Goal: Task Accomplishment & Management: Use online tool/utility

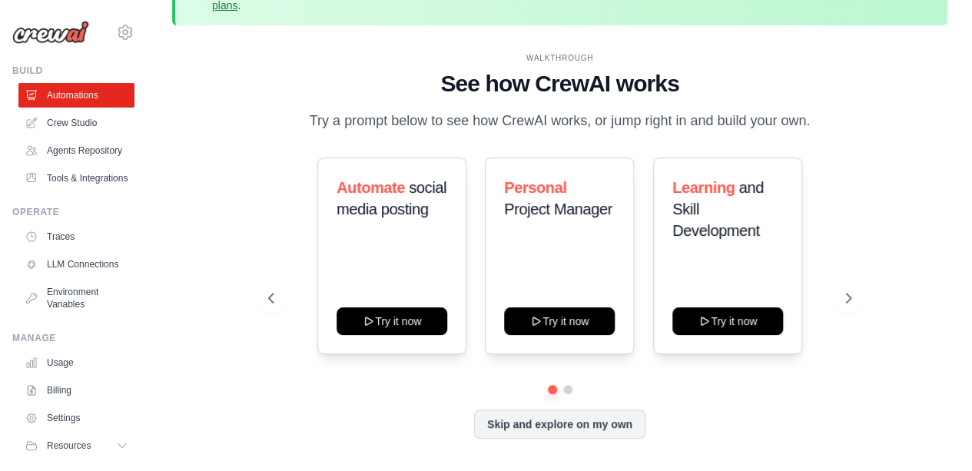
scroll to position [68, 0]
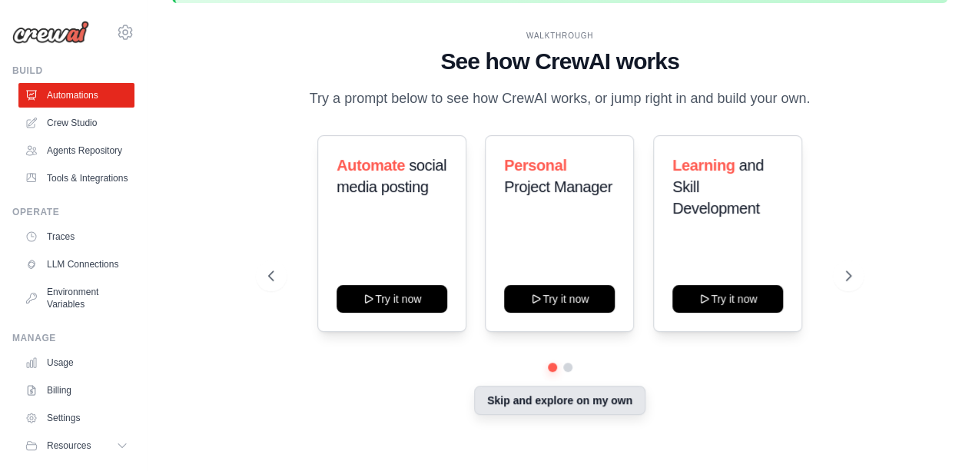
click at [574, 393] on button "Skip and explore on my own" at bounding box center [559, 400] width 171 height 29
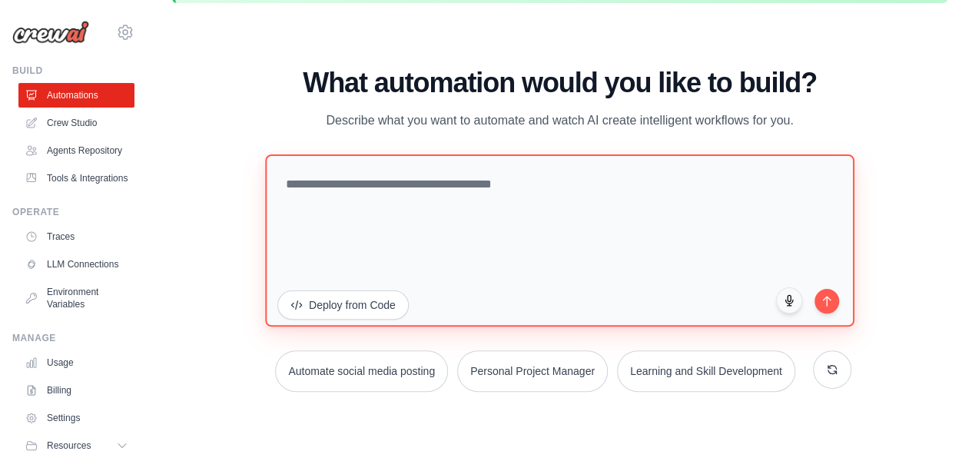
click at [567, 186] on textarea at bounding box center [559, 240] width 589 height 172
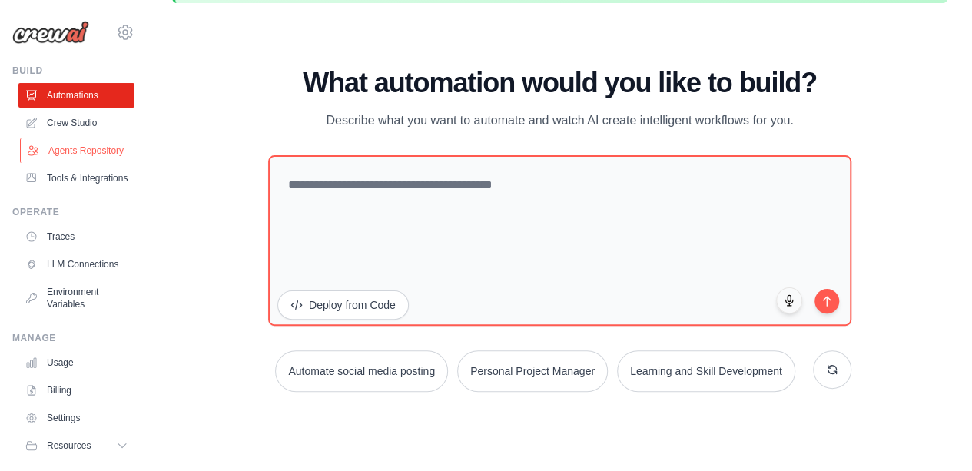
click at [72, 157] on link "Agents Repository" at bounding box center [78, 150] width 116 height 25
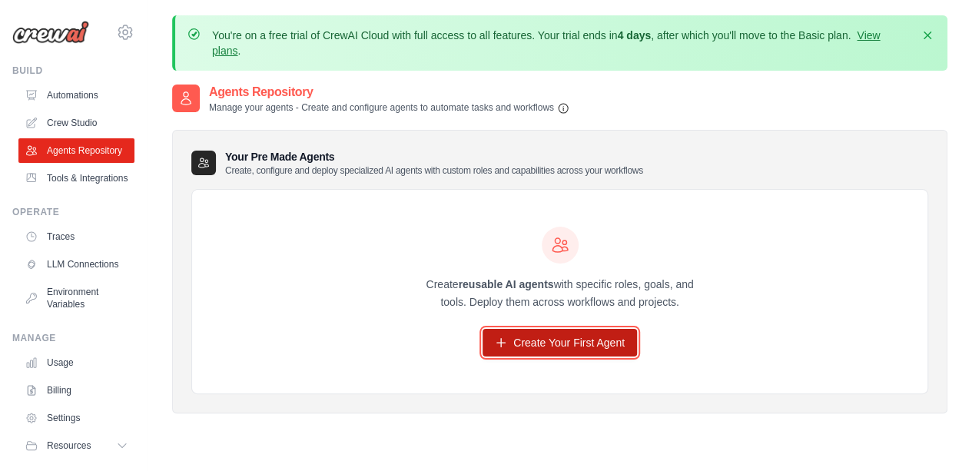
click at [545, 332] on link "Create Your First Agent" at bounding box center [559, 343] width 154 height 28
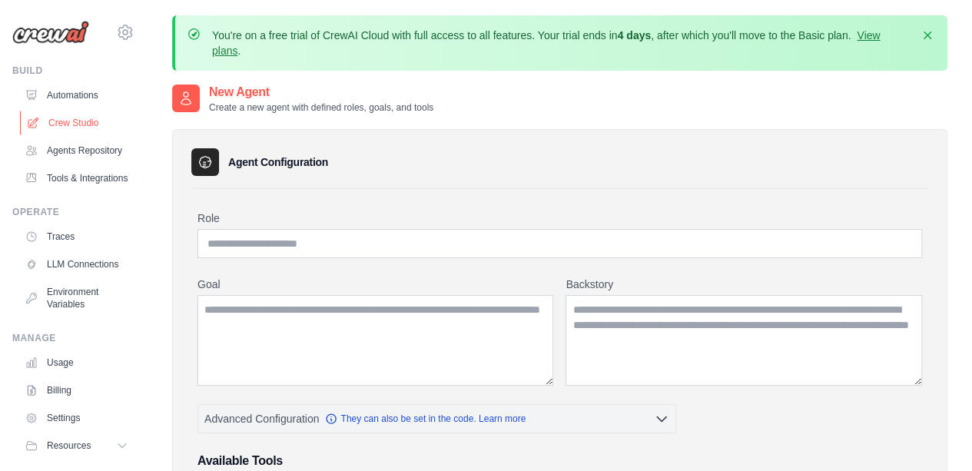
click at [74, 121] on link "Crew Studio" at bounding box center [78, 123] width 116 height 25
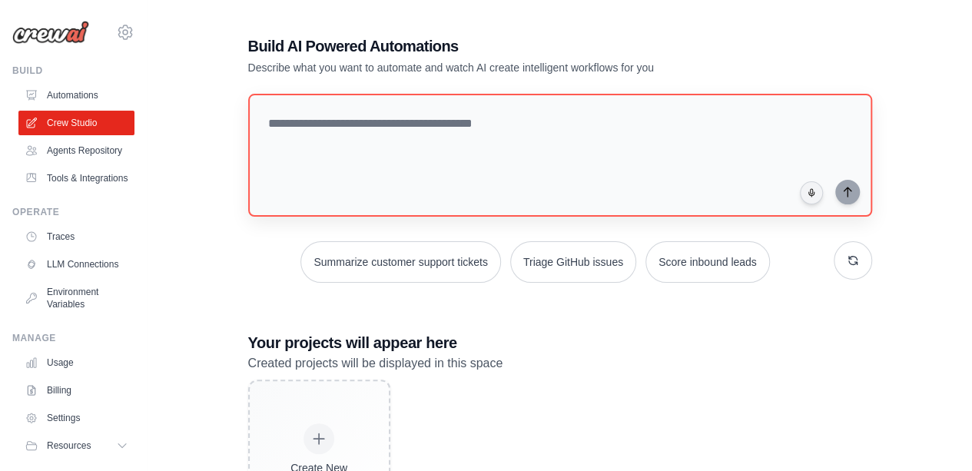
scroll to position [174, 0]
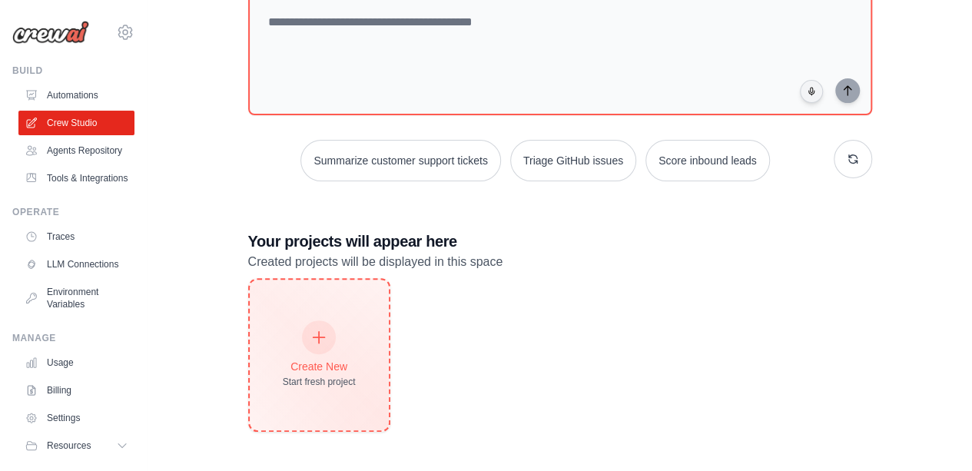
click at [328, 339] on div at bounding box center [319, 337] width 34 height 34
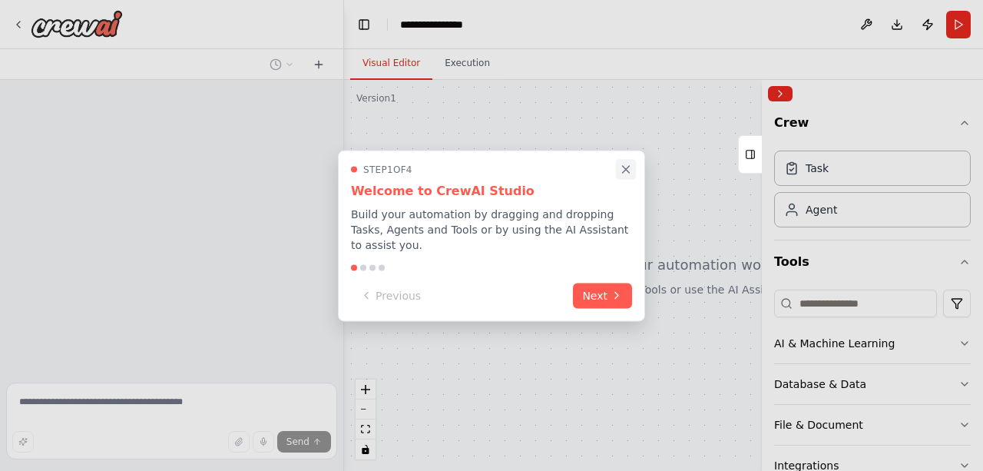
click at [628, 173] on icon "Close walkthrough" at bounding box center [626, 169] width 7 height 7
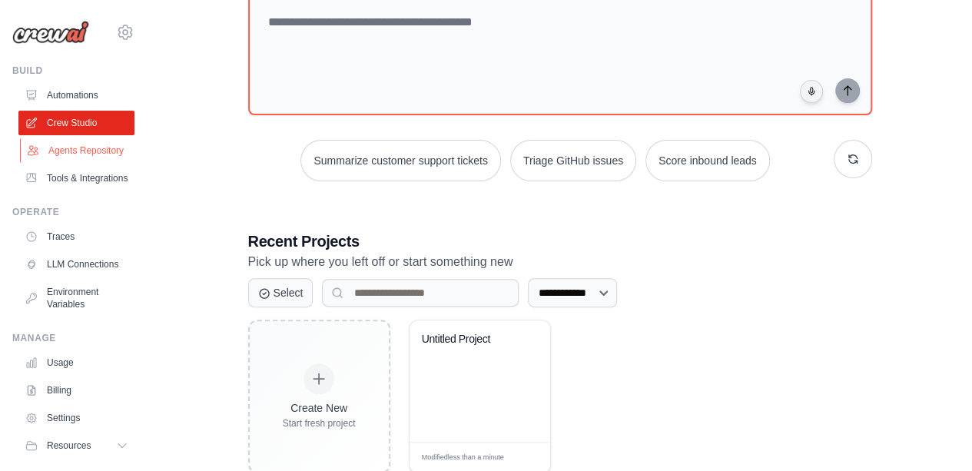
click at [72, 153] on link "Agents Repository" at bounding box center [78, 150] width 116 height 25
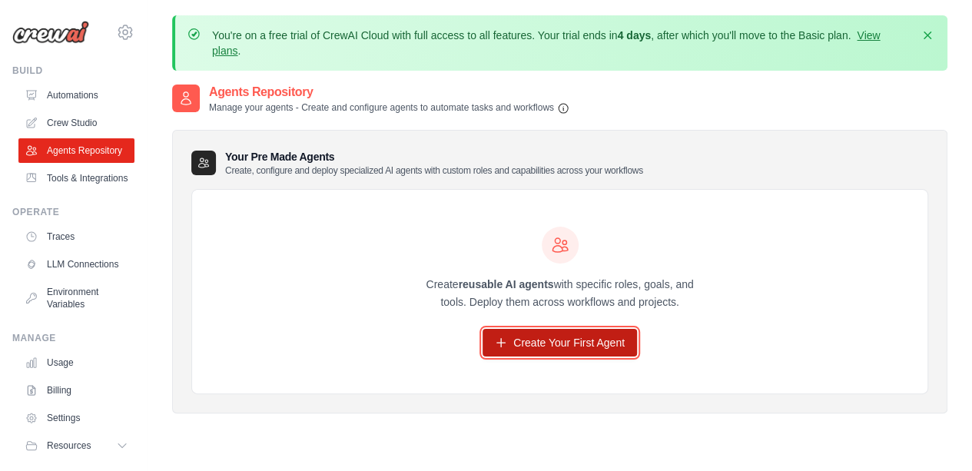
click at [546, 336] on link "Create Your First Agent" at bounding box center [559, 343] width 154 height 28
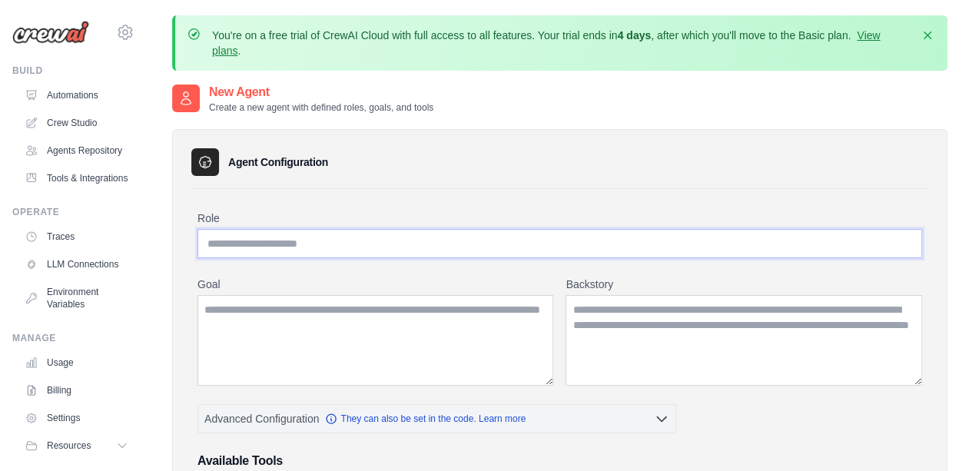
click at [475, 237] on input "Role" at bounding box center [559, 243] width 724 height 29
type input "**********"
click at [393, 322] on textarea "Goal" at bounding box center [375, 340] width 356 height 91
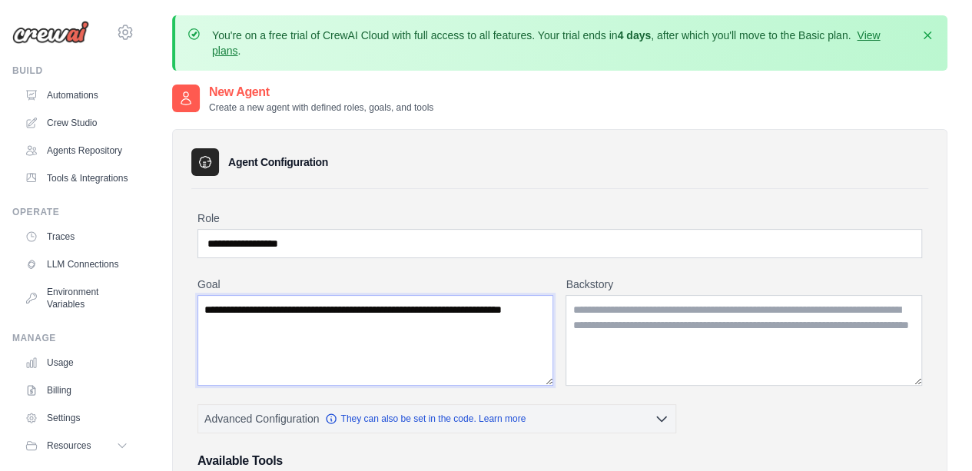
click at [301, 308] on textarea "**********" at bounding box center [375, 340] width 356 height 91
drag, startPoint x: 375, startPoint y: 307, endPoint x: 400, endPoint y: 291, distance: 29.6
click at [379, 306] on textarea "**********" at bounding box center [375, 340] width 356 height 91
click at [475, 326] on textarea "**********" at bounding box center [375, 340] width 356 height 91
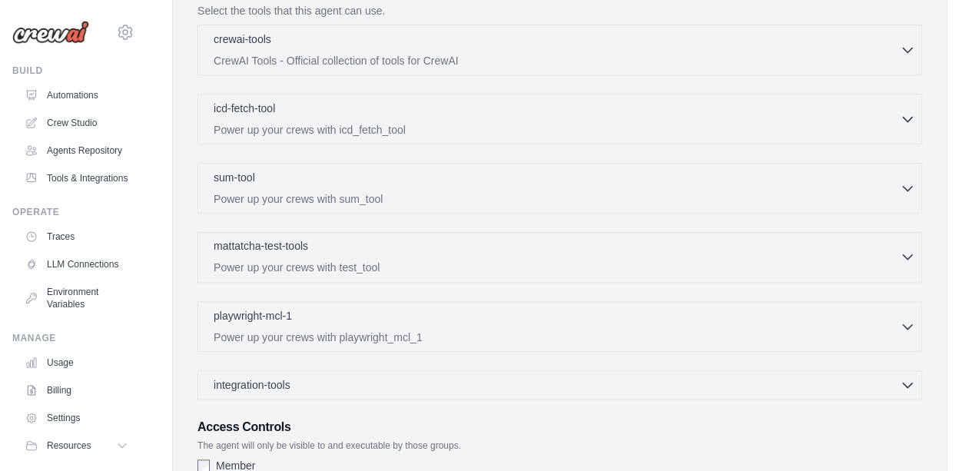
scroll to position [601, 0]
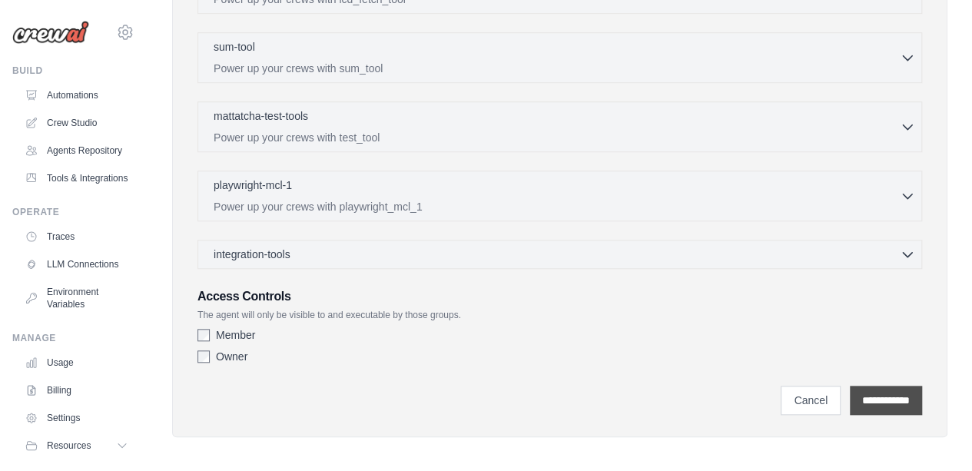
type textarea "**********"
click at [894, 393] on input "**********" at bounding box center [886, 400] width 72 height 29
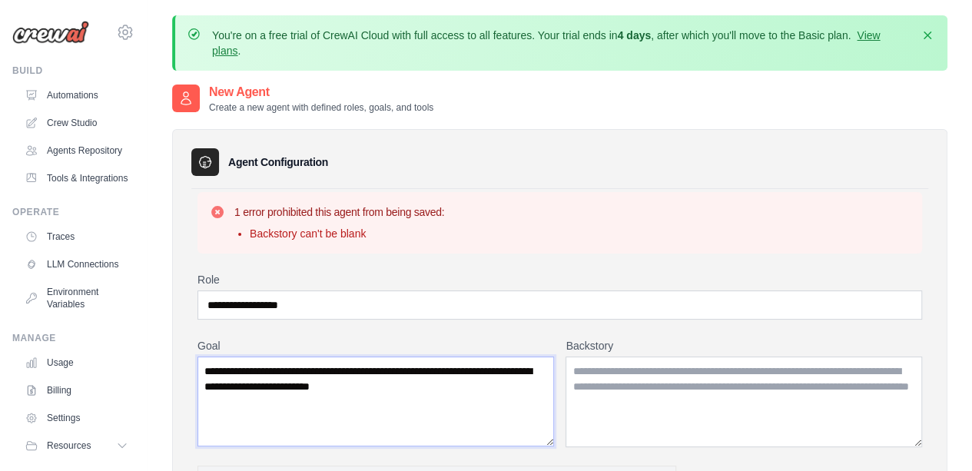
drag, startPoint x: 212, startPoint y: 370, endPoint x: 469, endPoint y: 403, distance: 258.7
click at [469, 403] on textarea "**********" at bounding box center [375, 401] width 356 height 90
click at [204, 369] on textarea "**********" at bounding box center [375, 401] width 356 height 90
click at [632, 379] on textarea "Backstory" at bounding box center [743, 401] width 356 height 91
paste textarea "**********"
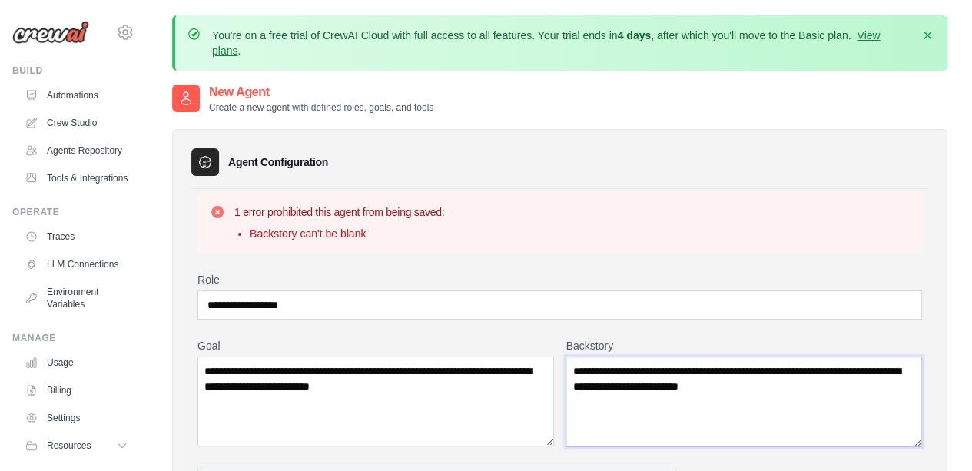
type textarea "**********"
drag, startPoint x: 450, startPoint y: 388, endPoint x: 181, endPoint y: 356, distance: 271.6
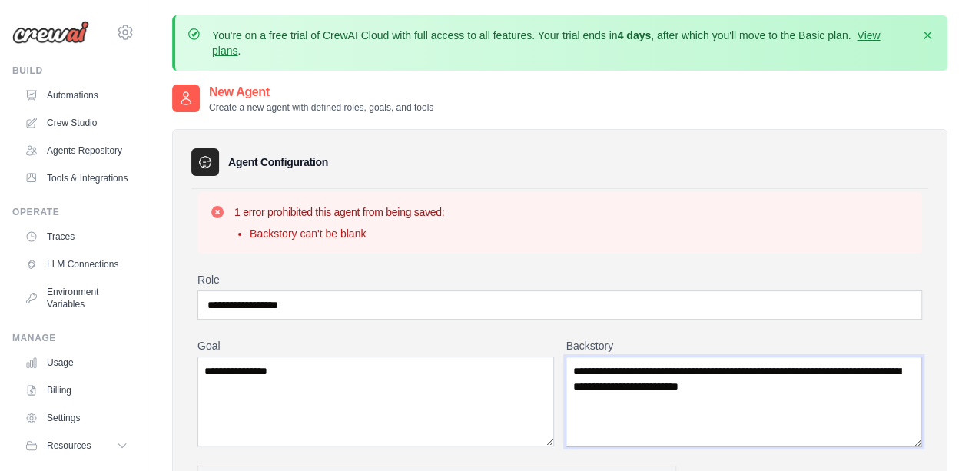
drag, startPoint x: 744, startPoint y: 369, endPoint x: 624, endPoint y: 393, distance: 122.2
click at [624, 393] on textarea "**********" at bounding box center [743, 401] width 356 height 91
click at [347, 371] on textarea "**********" at bounding box center [375, 401] width 356 height 90
paste textarea "**********"
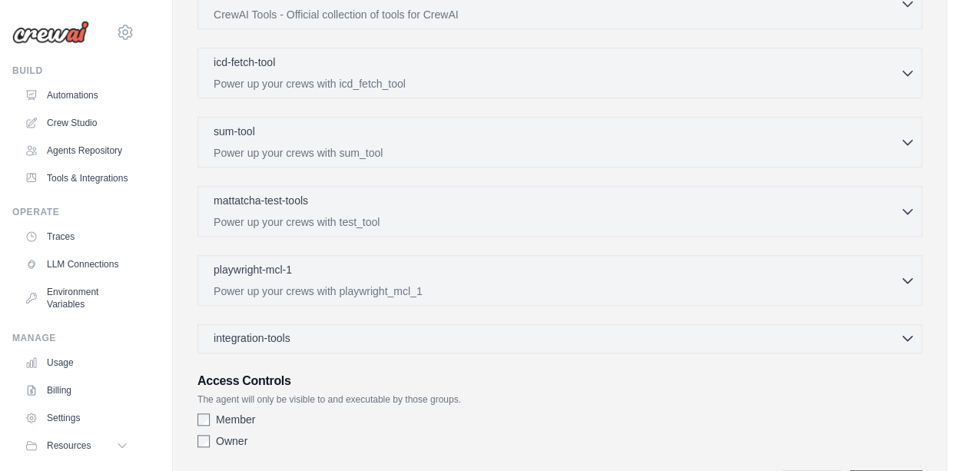
scroll to position [662, 0]
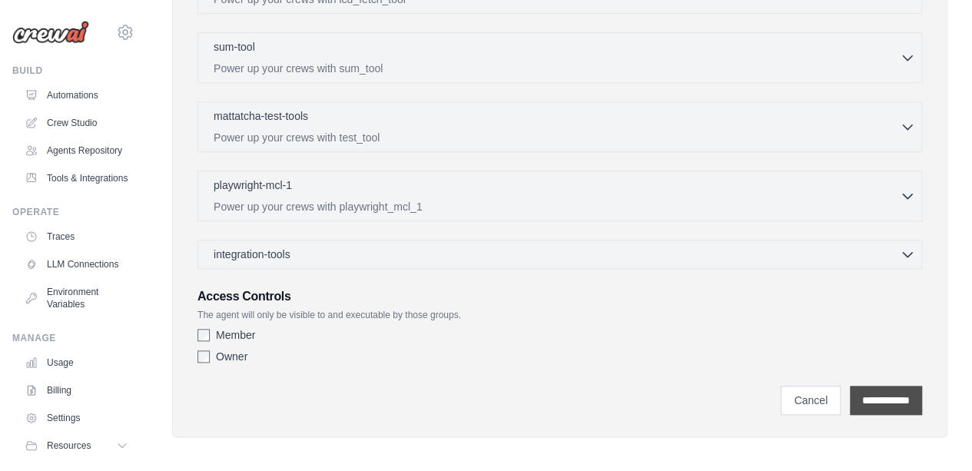
type textarea "**********"
click at [867, 395] on input "**********" at bounding box center [886, 400] width 72 height 29
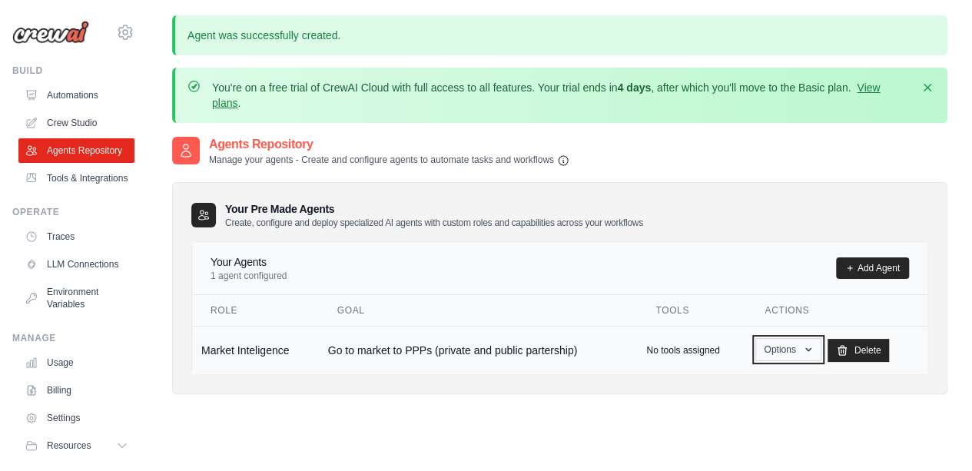
click at [810, 346] on icon "button" at bounding box center [808, 349] width 12 height 12
click at [739, 383] on link "Show" at bounding box center [766, 385] width 111 height 28
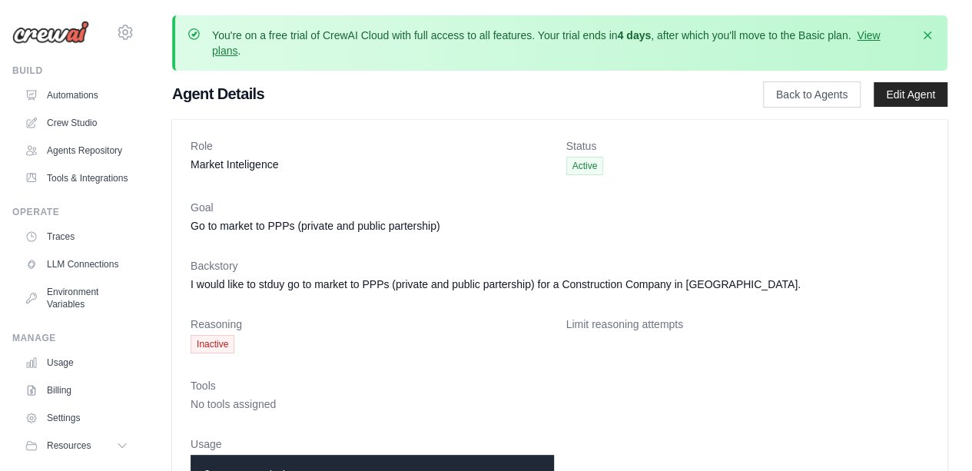
click at [577, 168] on span "Active" at bounding box center [585, 166] width 38 height 18
click at [62, 249] on link "Traces" at bounding box center [78, 236] width 116 height 25
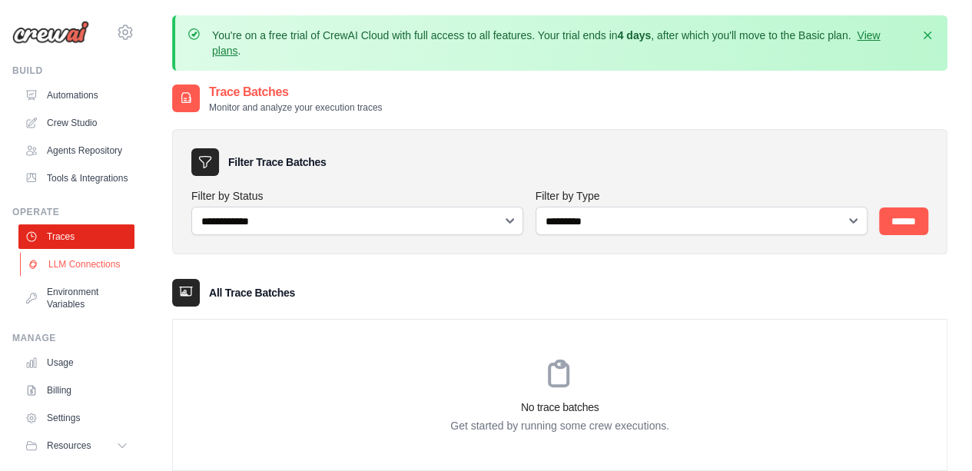
click at [58, 277] on link "LLM Connections" at bounding box center [78, 264] width 116 height 25
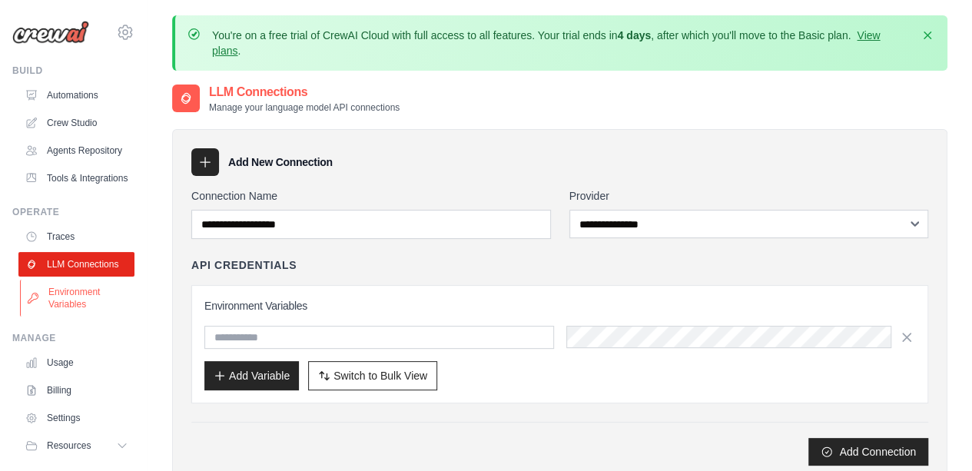
click at [83, 316] on link "Environment Variables" at bounding box center [78, 298] width 116 height 37
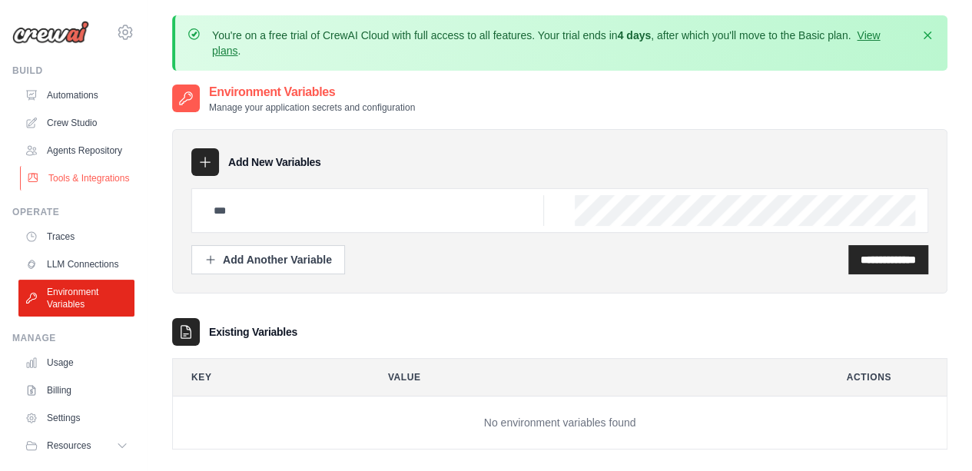
click at [82, 191] on link "Tools & Integrations" at bounding box center [78, 178] width 116 height 25
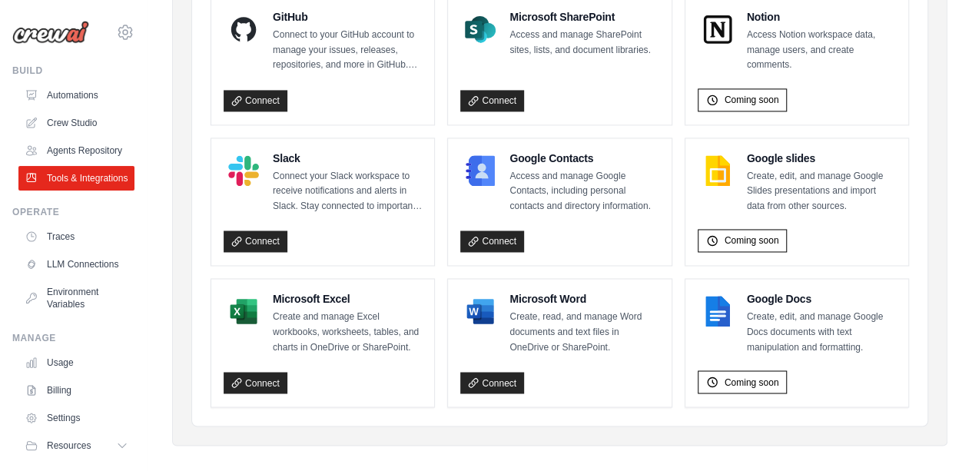
scroll to position [1118, 0]
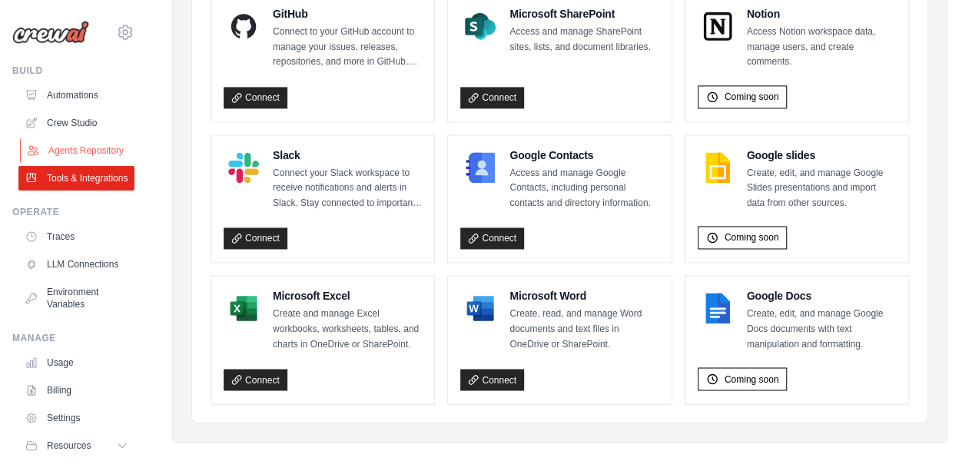
click at [66, 158] on link "Agents Repository" at bounding box center [78, 150] width 116 height 25
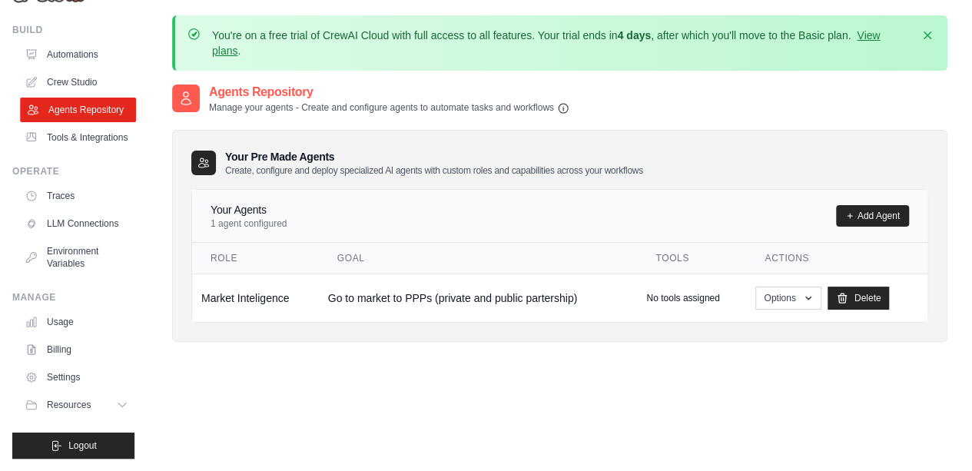
scroll to position [77, 0]
click at [86, 408] on span "Resources" at bounding box center [70, 405] width 44 height 12
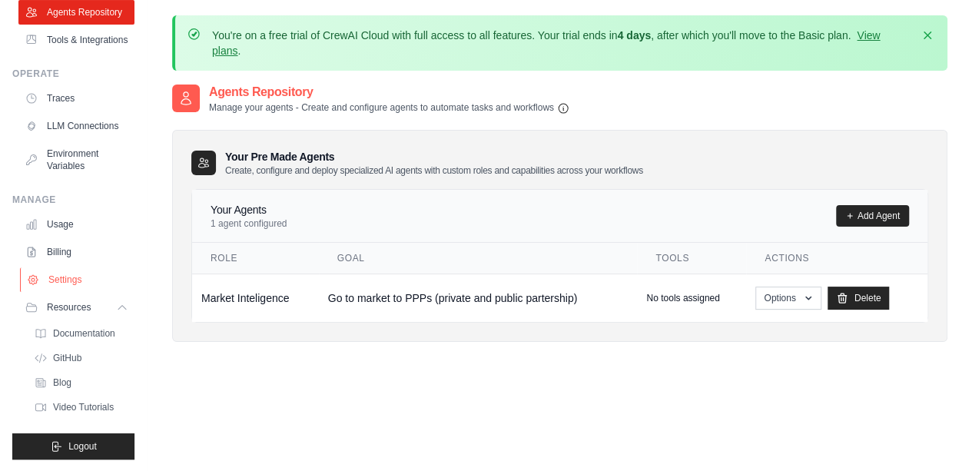
scroll to position [175, 0]
click at [76, 306] on span "Resources" at bounding box center [70, 306] width 44 height 12
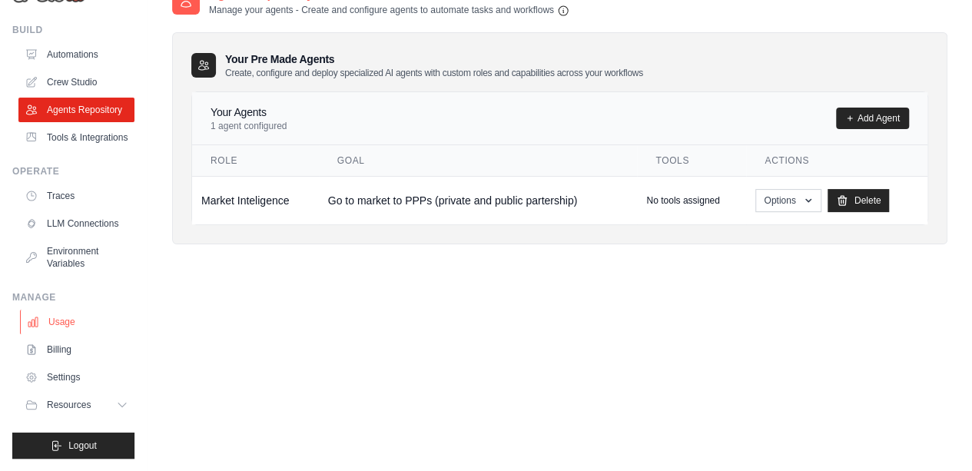
scroll to position [98, 0]
click at [69, 376] on link "Settings" at bounding box center [78, 377] width 116 height 25
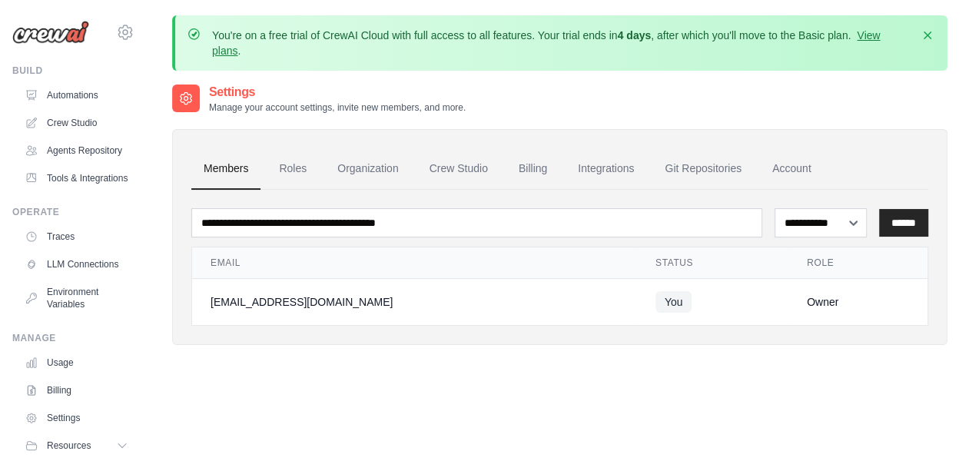
scroll to position [77, 0]
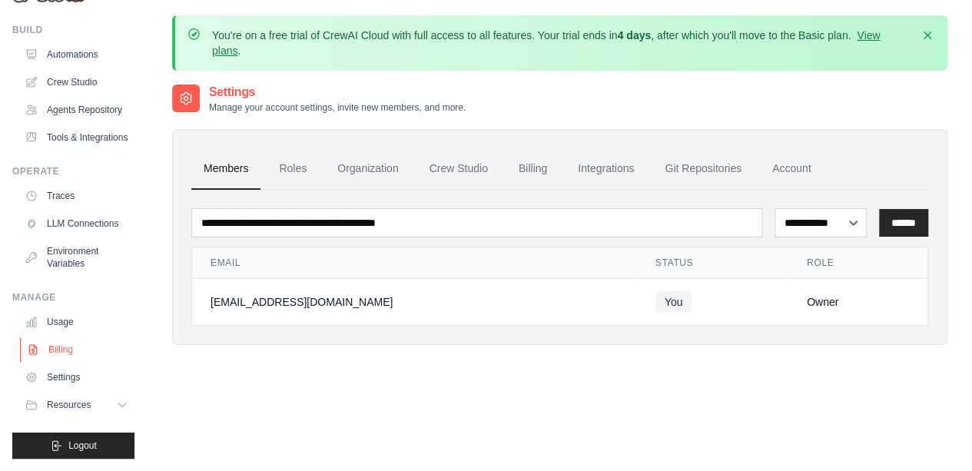
click at [65, 350] on link "Billing" at bounding box center [78, 349] width 116 height 25
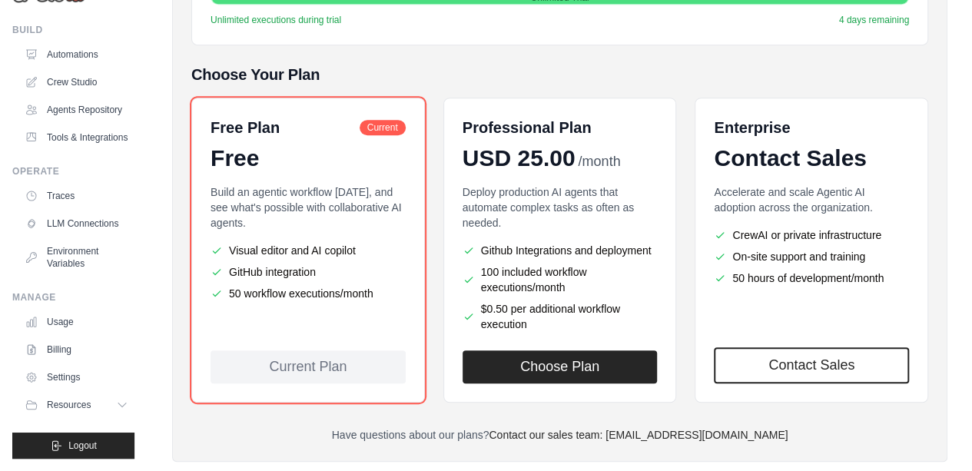
scroll to position [384, 0]
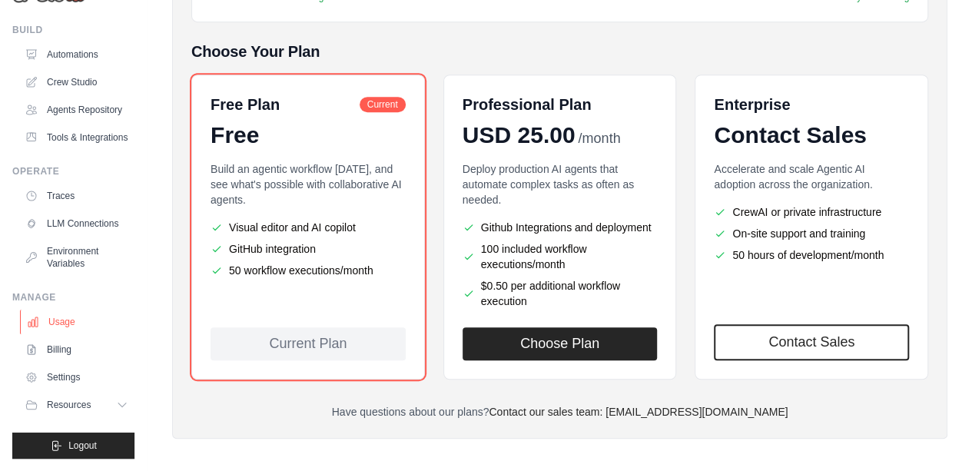
click at [70, 322] on link "Usage" at bounding box center [78, 322] width 116 height 25
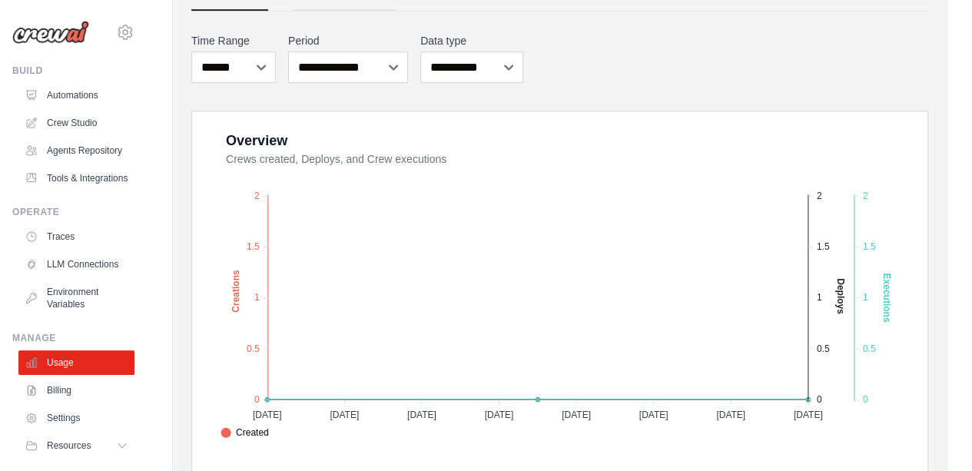
scroll to position [247, 0]
click at [69, 249] on link "Traces" at bounding box center [78, 236] width 116 height 25
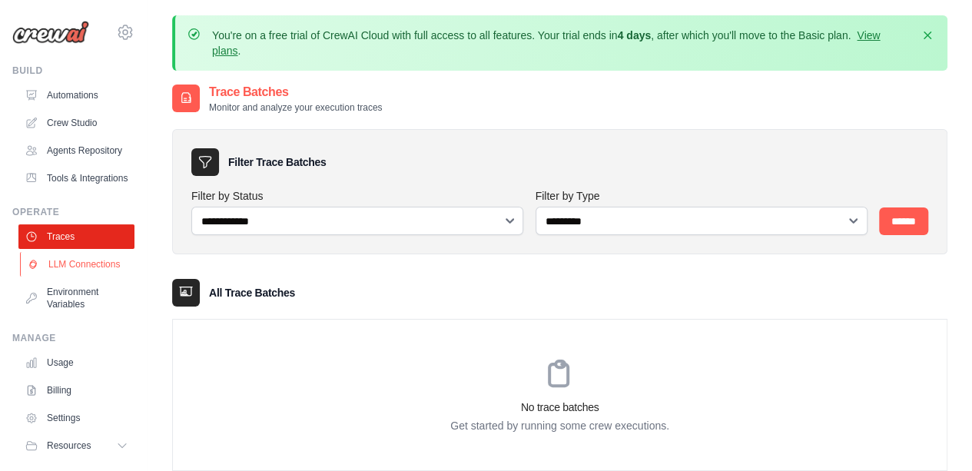
click at [61, 277] on link "LLM Connections" at bounding box center [78, 264] width 116 height 25
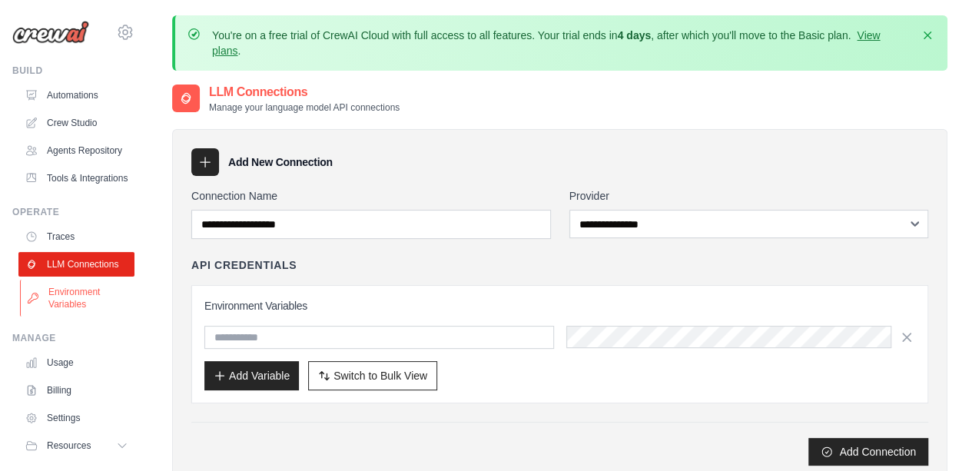
click at [71, 316] on link "Environment Variables" at bounding box center [78, 298] width 116 height 37
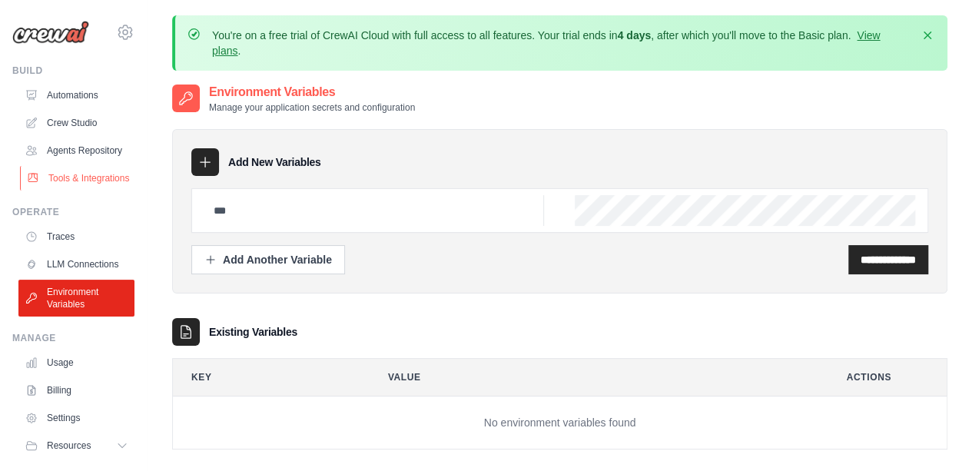
click at [63, 191] on link "Tools & Integrations" at bounding box center [78, 178] width 116 height 25
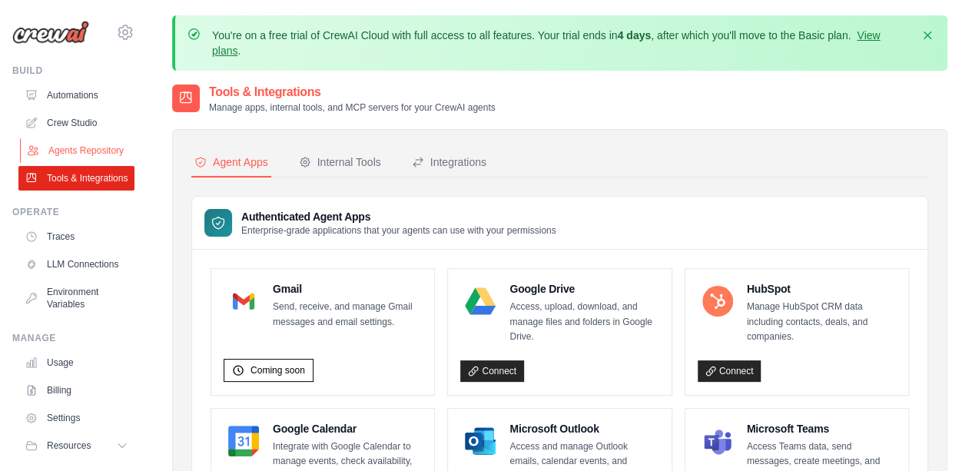
click at [70, 152] on link "Agents Repository" at bounding box center [78, 150] width 116 height 25
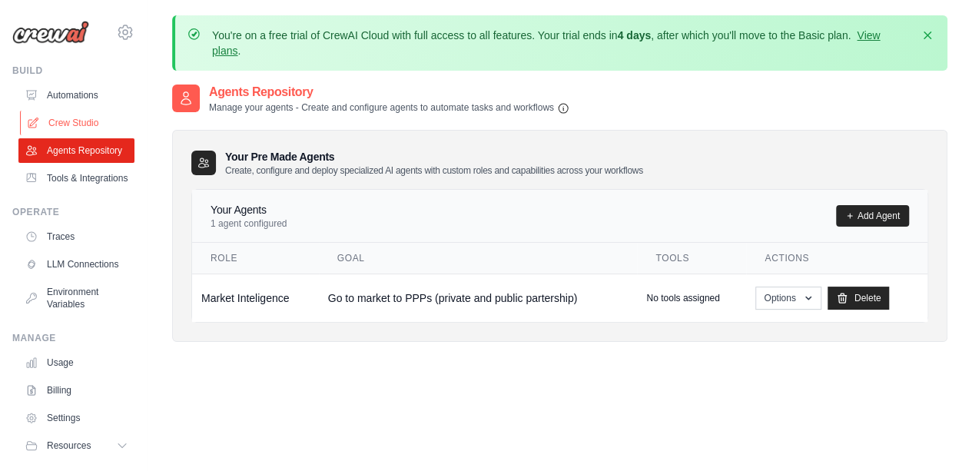
click at [85, 122] on link "Crew Studio" at bounding box center [78, 123] width 116 height 25
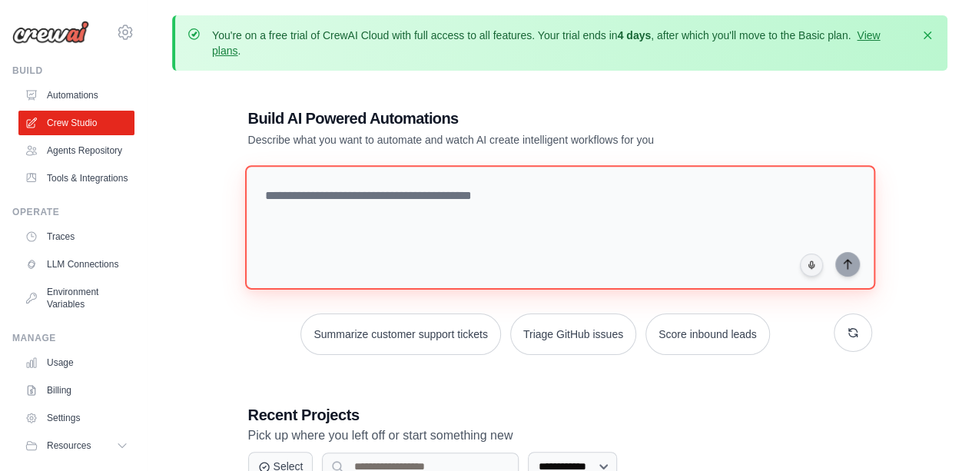
click at [507, 196] on textarea at bounding box center [559, 227] width 630 height 124
paste textarea "**********"
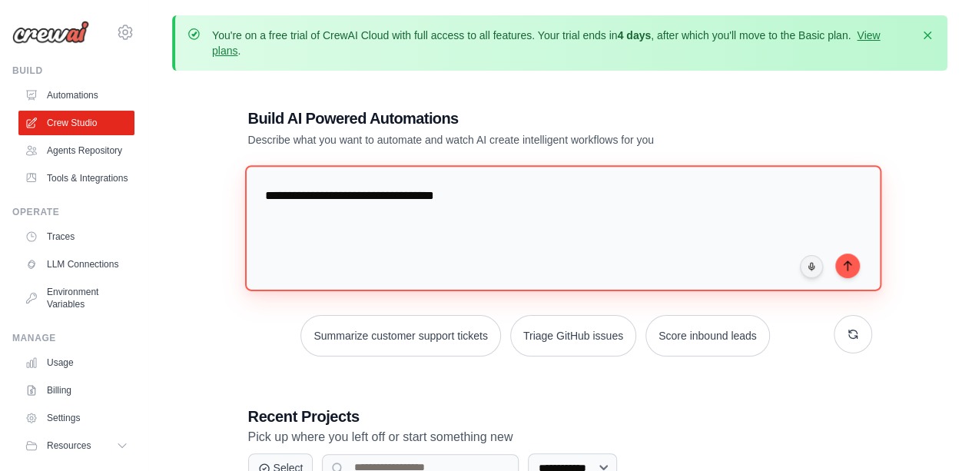
drag, startPoint x: 260, startPoint y: 191, endPoint x: 269, endPoint y: 191, distance: 9.2
click at [263, 191] on textarea "**********" at bounding box center [562, 227] width 636 height 125
click at [708, 210] on textarea "**********" at bounding box center [562, 227] width 636 height 125
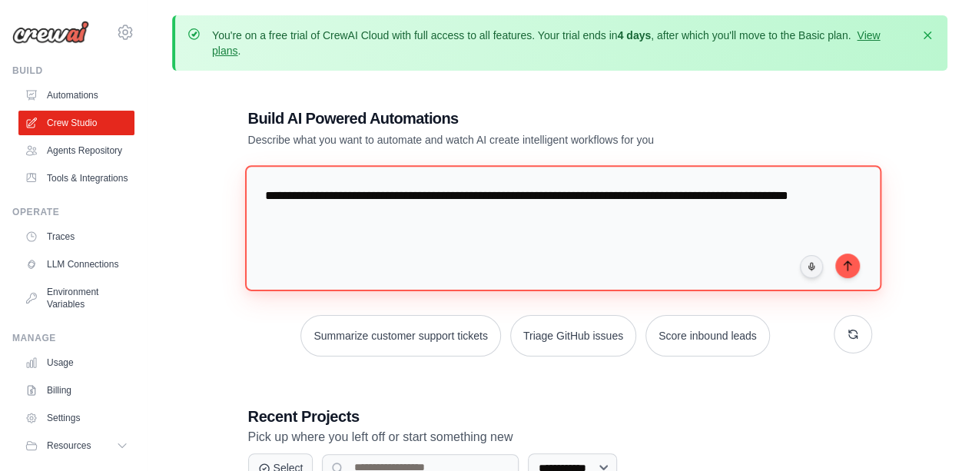
type textarea "**********"
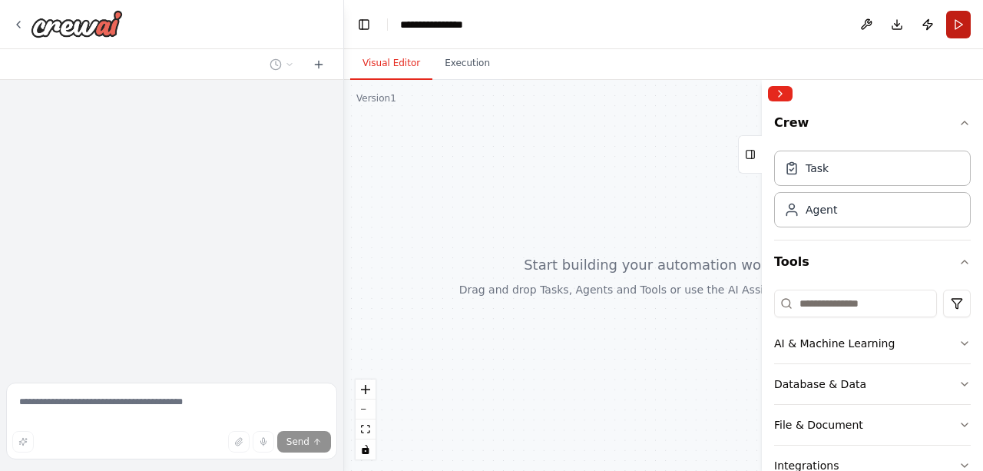
click at [957, 24] on button "Run" at bounding box center [958, 25] width 25 height 28
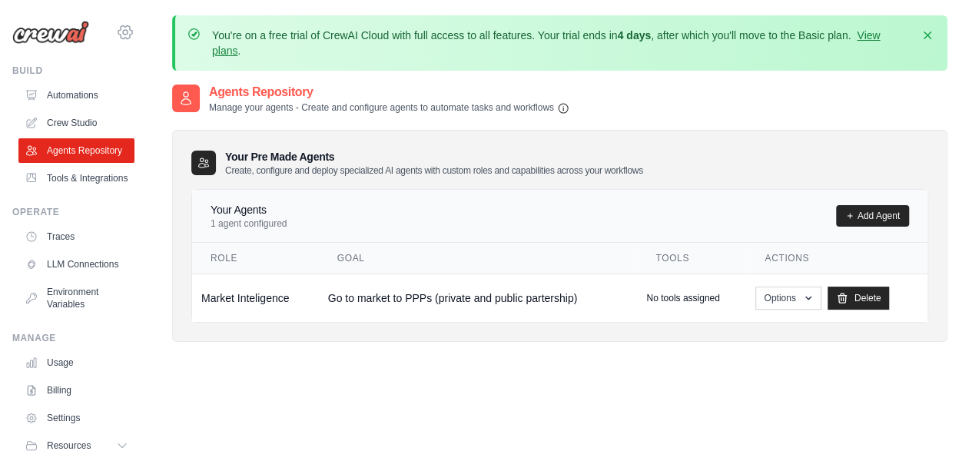
click at [118, 27] on icon at bounding box center [125, 31] width 14 height 13
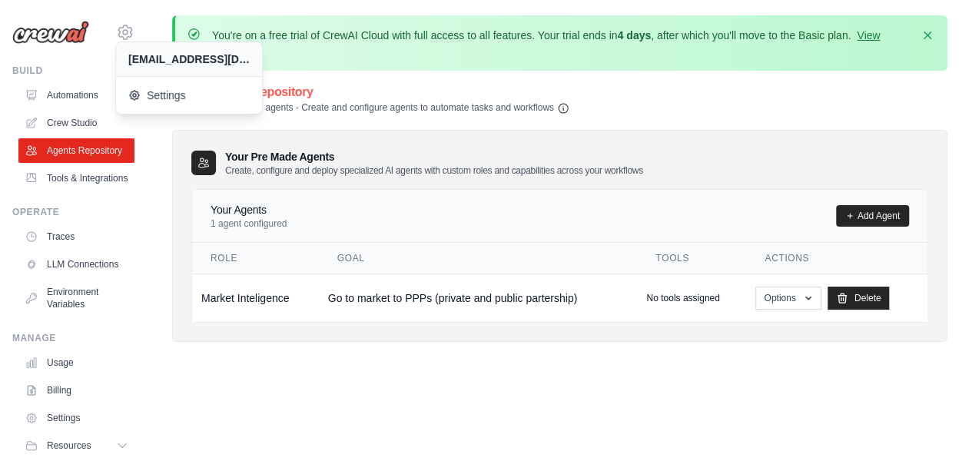
click at [53, 35] on img at bounding box center [50, 32] width 77 height 23
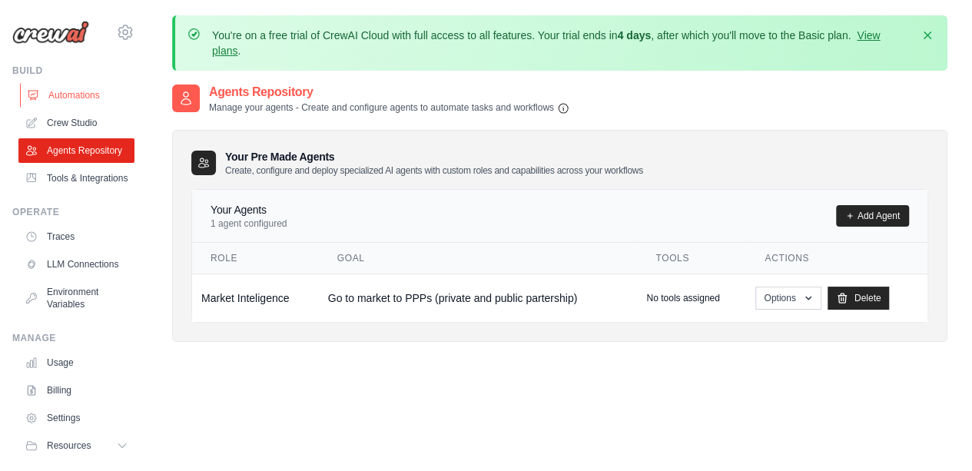
click at [69, 99] on link "Automations" at bounding box center [78, 95] width 116 height 25
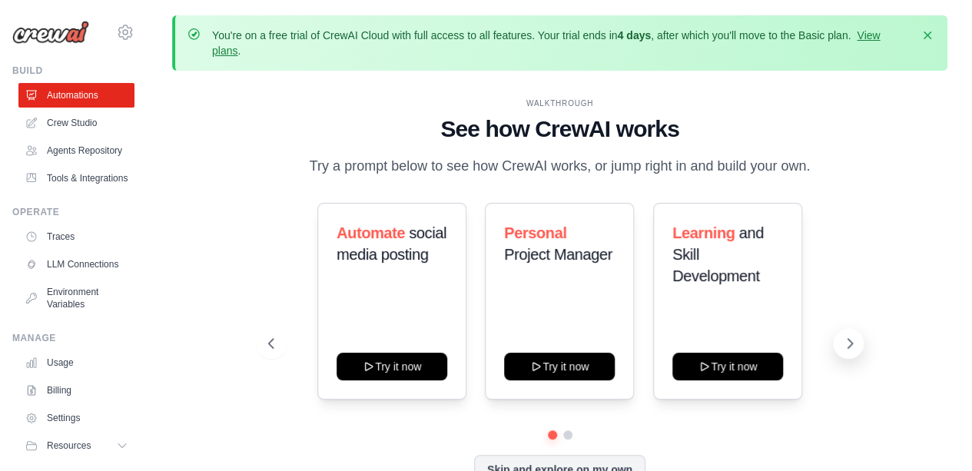
click at [851, 342] on icon at bounding box center [850, 343] width 5 height 9
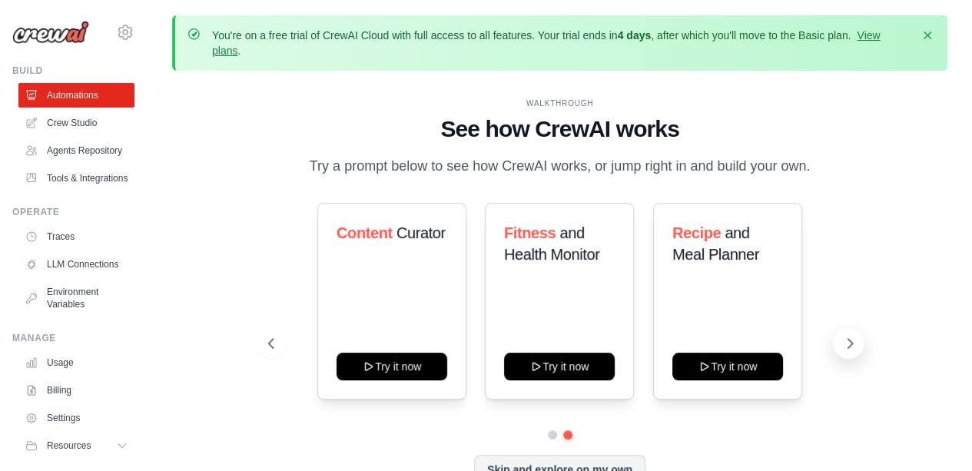
click at [852, 343] on icon at bounding box center [850, 343] width 5 height 9
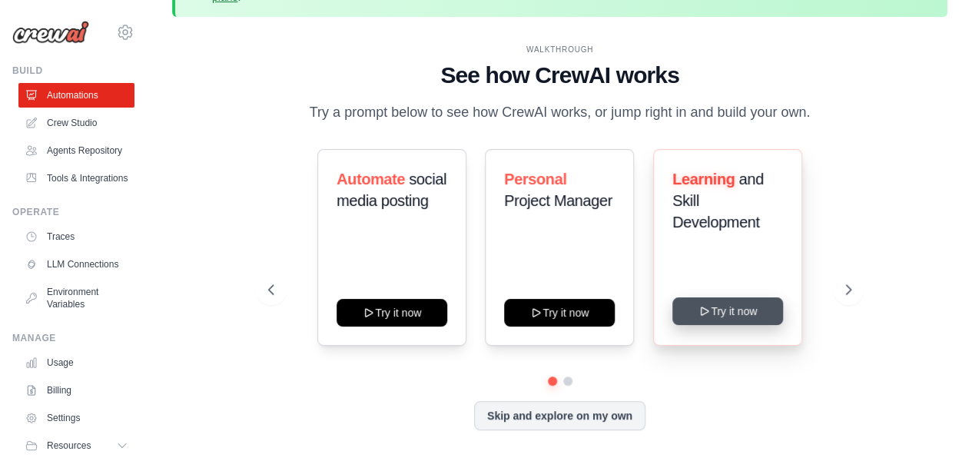
scroll to position [68, 0]
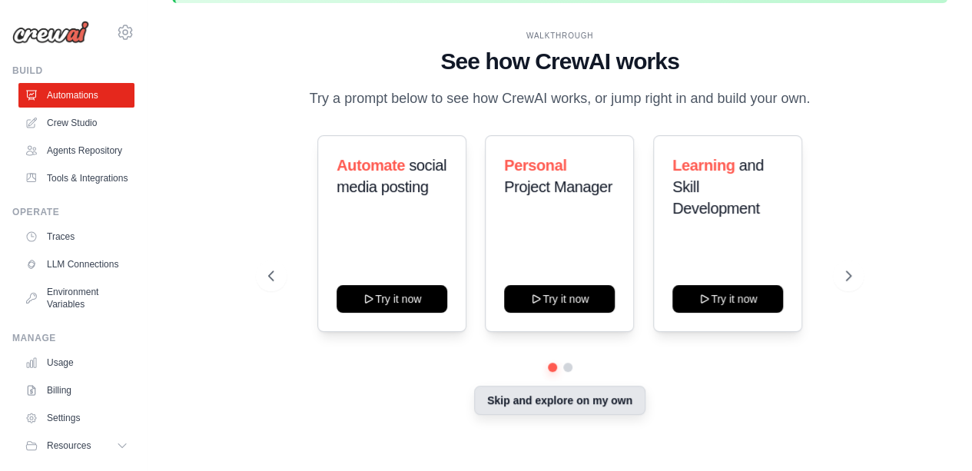
click at [598, 399] on button "Skip and explore on my own" at bounding box center [559, 400] width 171 height 29
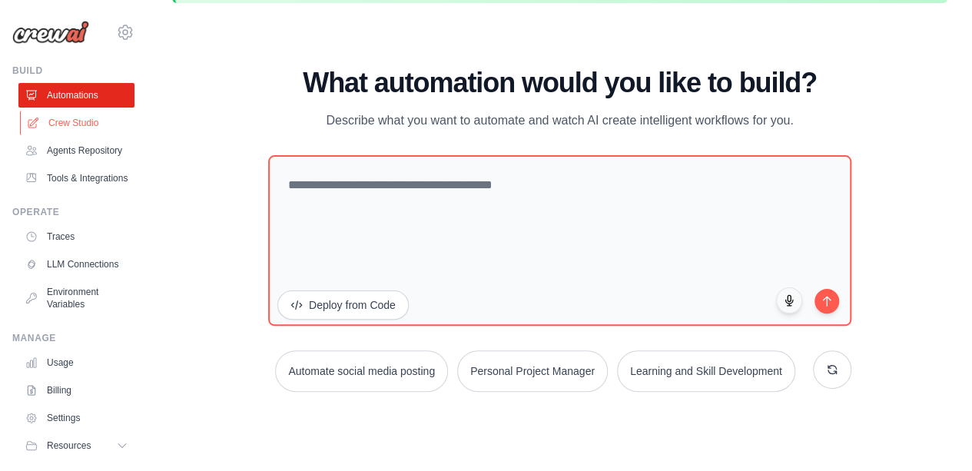
click at [65, 131] on link "Crew Studio" at bounding box center [78, 123] width 116 height 25
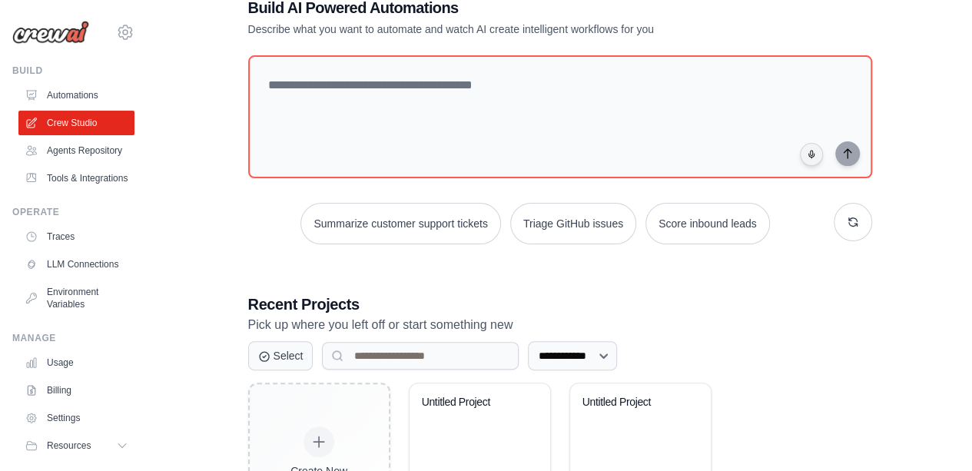
scroll to position [214, 0]
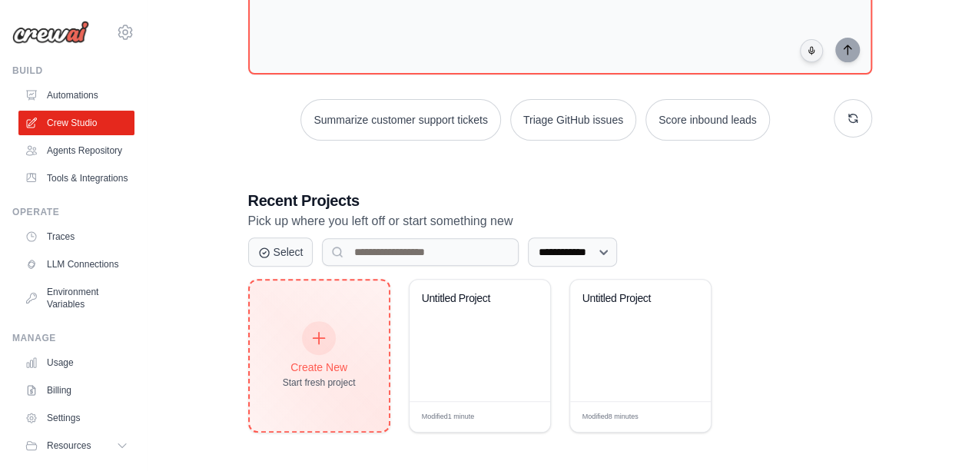
click at [320, 336] on icon at bounding box center [318, 338] width 17 height 17
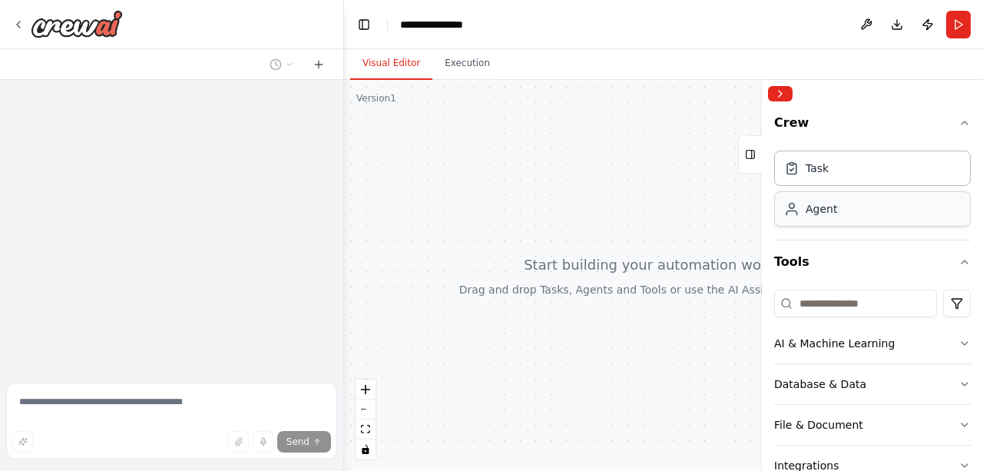
click at [874, 214] on div "Agent" at bounding box center [872, 208] width 197 height 35
drag, startPoint x: 874, startPoint y: 214, endPoint x: 806, endPoint y: 204, distance: 69.1
click at [874, 214] on div "Agent" at bounding box center [872, 208] width 197 height 35
click at [800, 207] on div "Agent" at bounding box center [810, 208] width 53 height 15
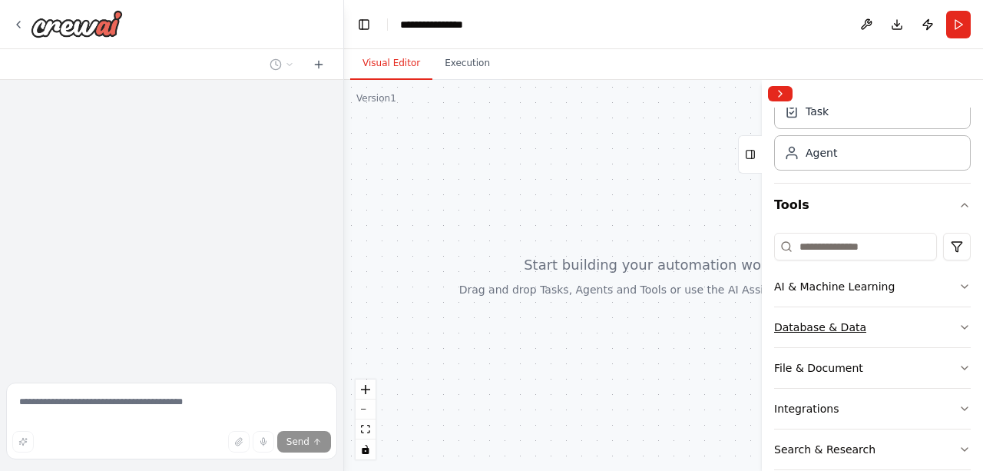
scroll to position [77, 0]
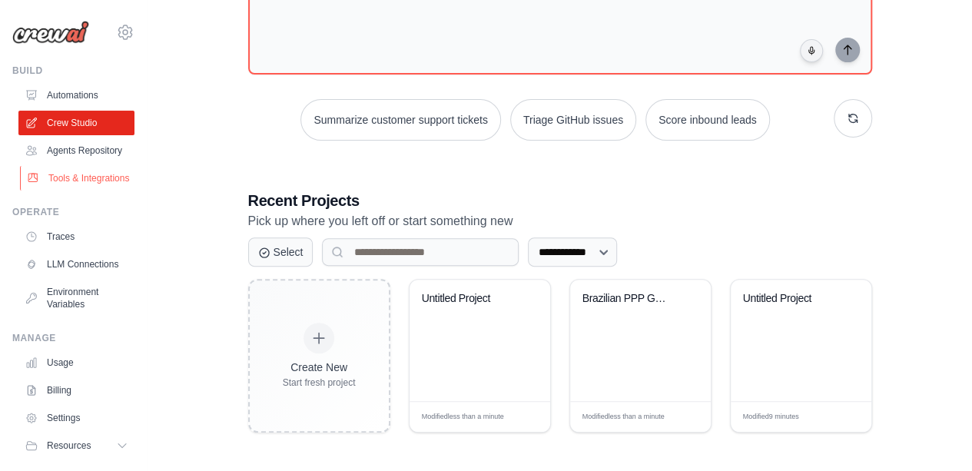
click at [71, 187] on link "Tools & Integrations" at bounding box center [78, 178] width 116 height 25
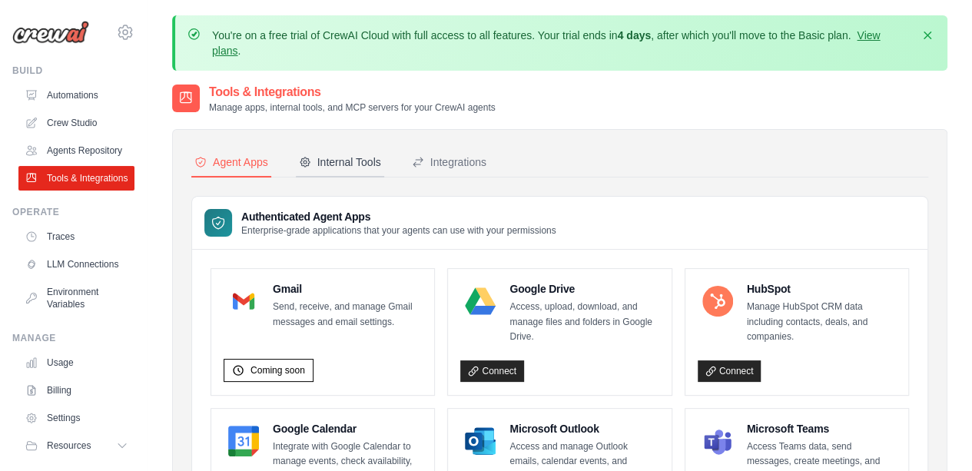
click at [372, 163] on div "Internal Tools" at bounding box center [340, 161] width 82 height 15
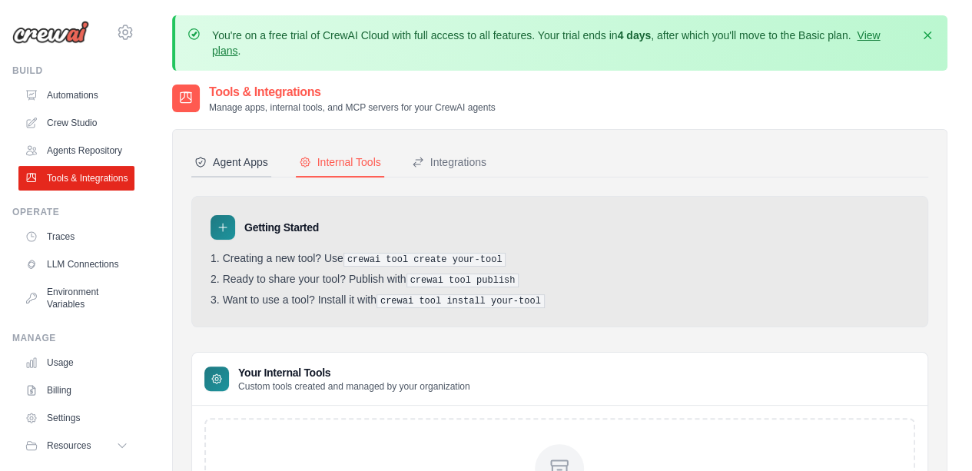
click at [248, 160] on div "Agent Apps" at bounding box center [231, 161] width 74 height 15
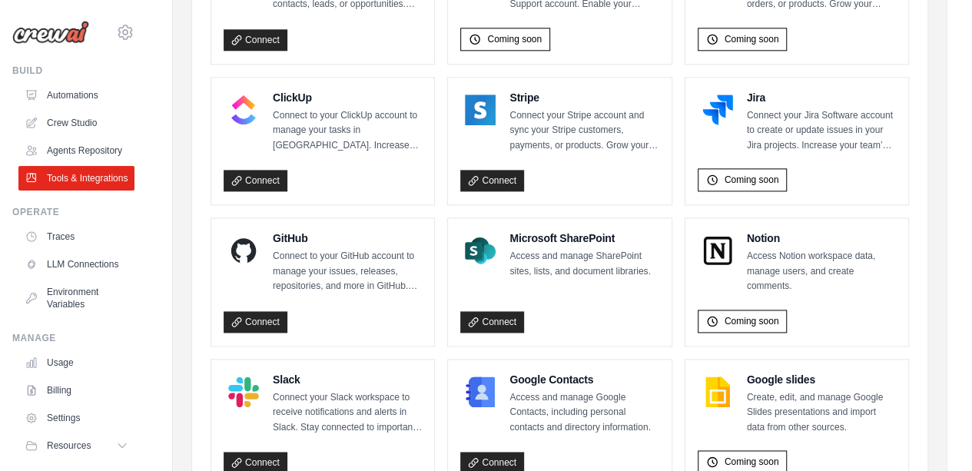
scroll to position [888, 0]
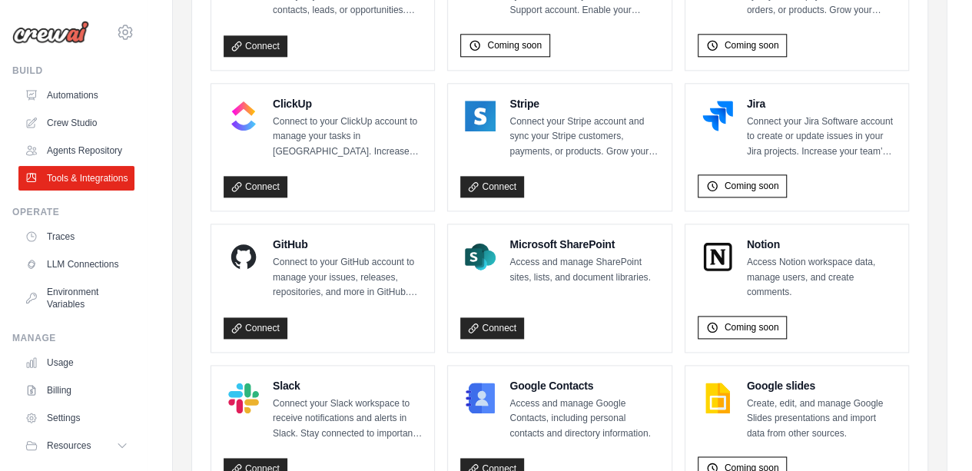
click at [71, 37] on img at bounding box center [50, 32] width 77 height 23
click at [34, 24] on img at bounding box center [50, 32] width 77 height 23
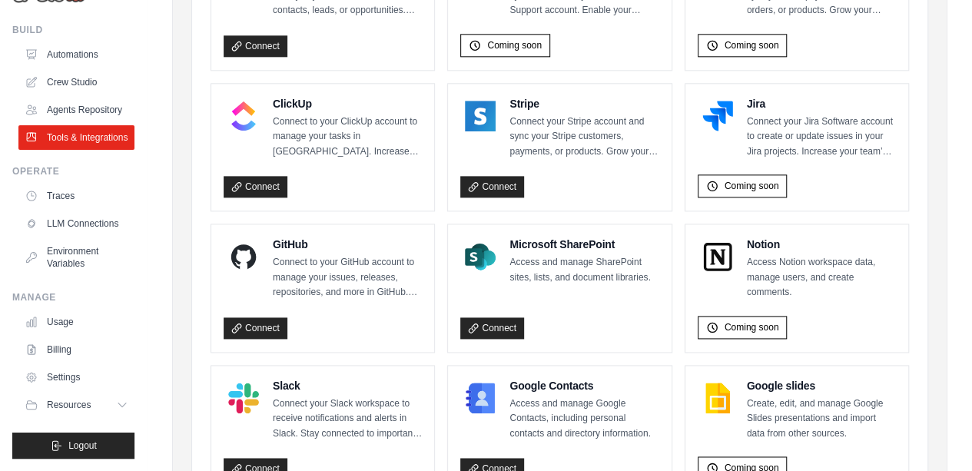
scroll to position [77, 0]
click at [61, 323] on link "Usage" at bounding box center [78, 322] width 116 height 25
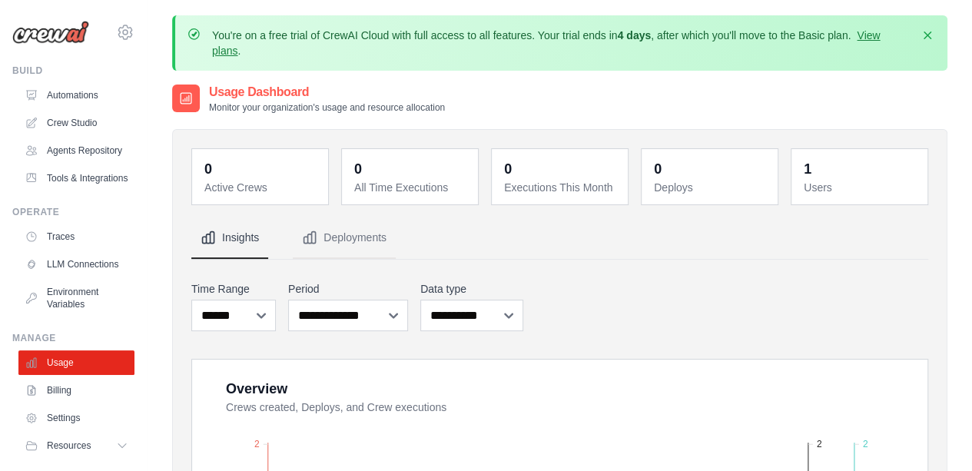
scroll to position [77, 0]
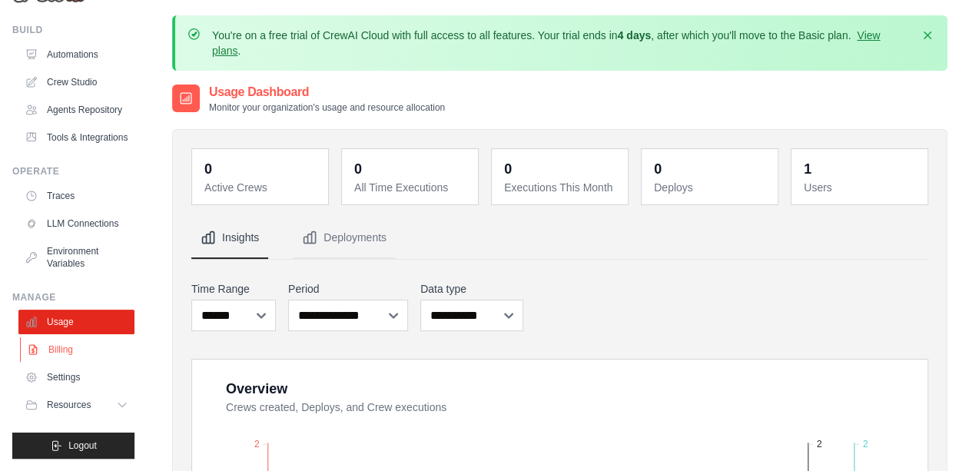
click at [69, 353] on link "Billing" at bounding box center [78, 349] width 116 height 25
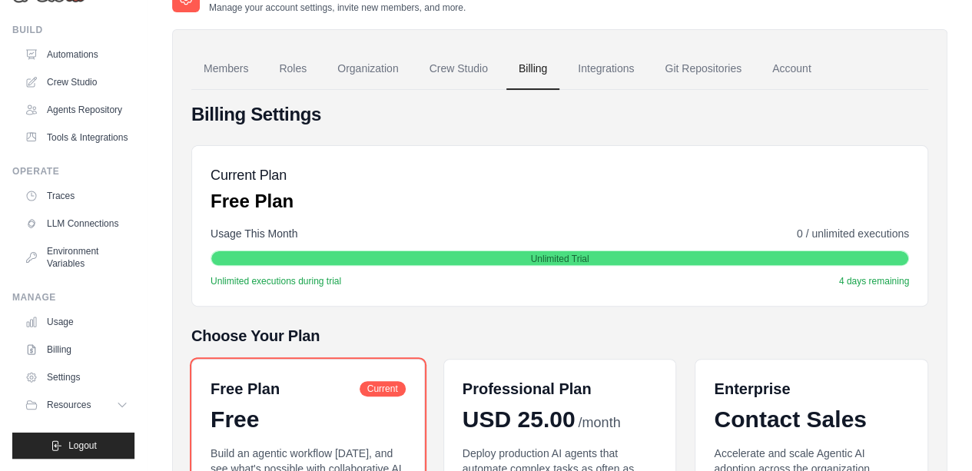
scroll to position [77, 0]
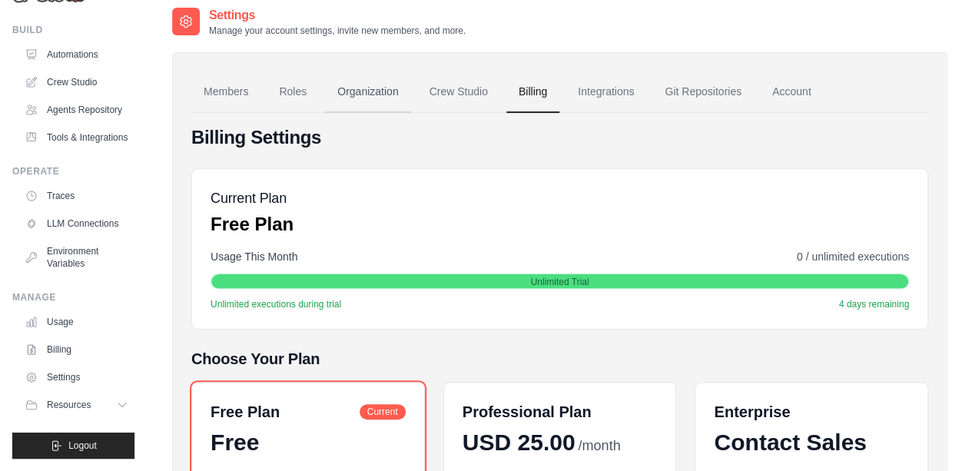
click at [364, 87] on link "Organization" at bounding box center [367, 91] width 85 height 41
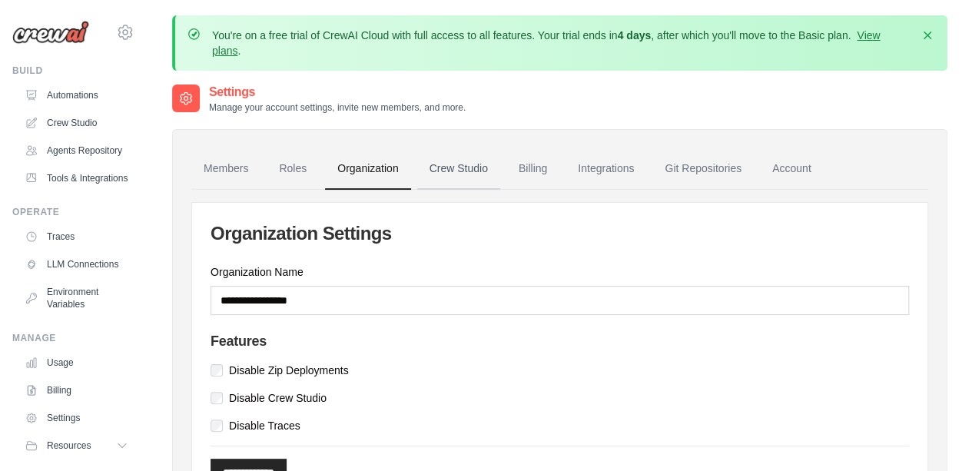
click at [449, 174] on link "Crew Studio" at bounding box center [458, 168] width 83 height 41
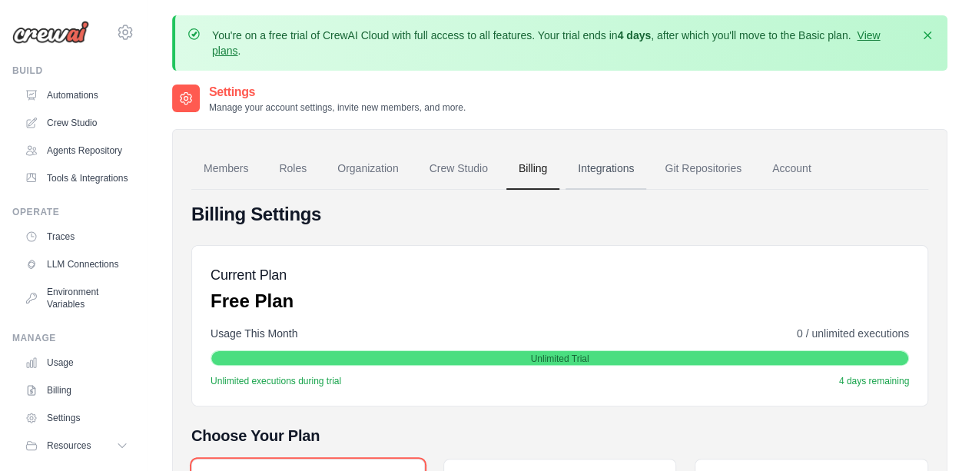
click at [601, 176] on link "Integrations" at bounding box center [605, 168] width 81 height 41
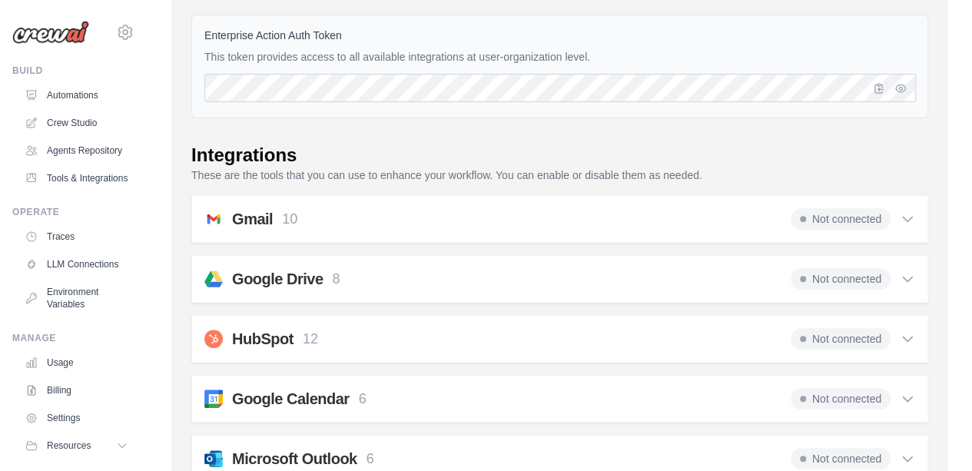
scroll to position [230, 0]
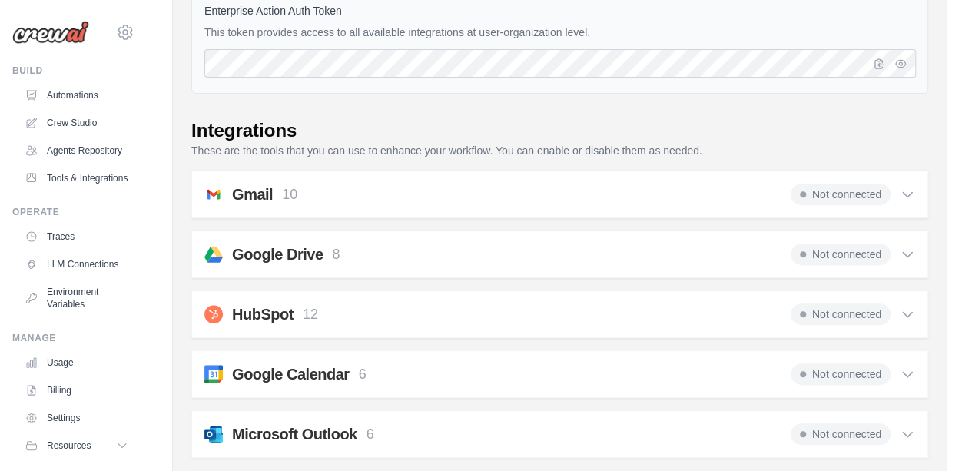
click at [65, 28] on img at bounding box center [50, 32] width 77 height 23
click at [58, 38] on img at bounding box center [50, 32] width 77 height 23
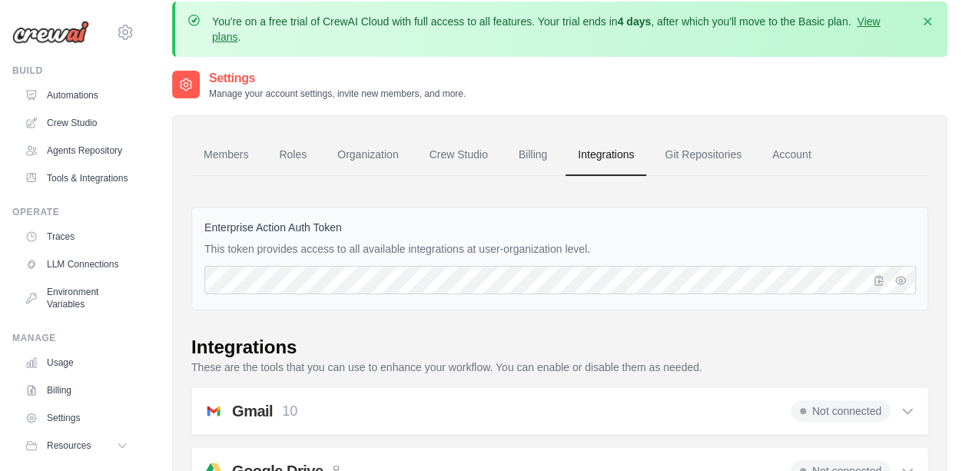
scroll to position [0, 0]
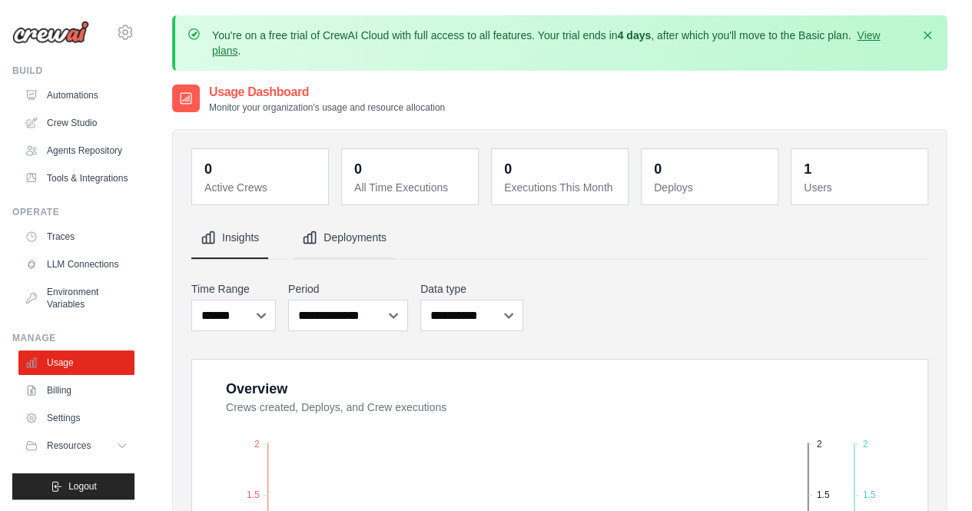
click at [340, 237] on button "Deployments" at bounding box center [344, 237] width 103 height 41
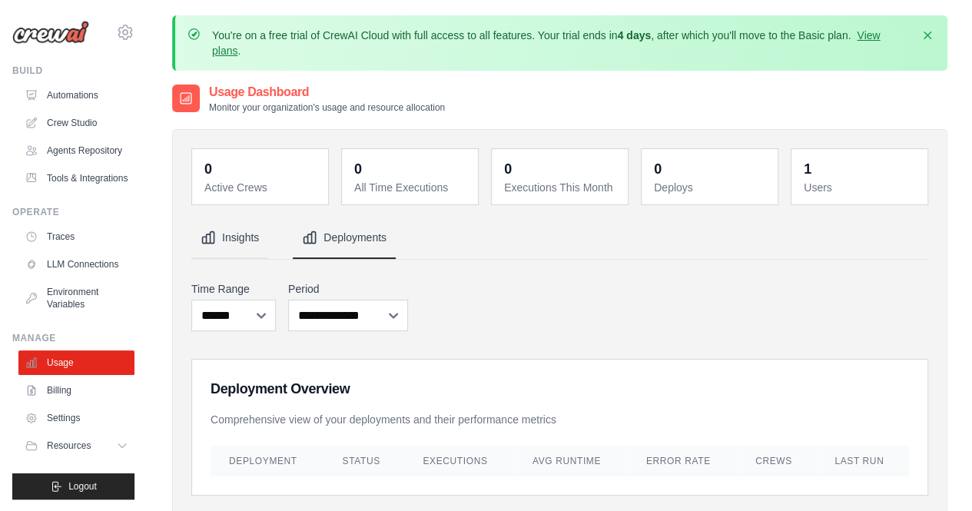
click at [237, 240] on button "Insights" at bounding box center [229, 237] width 77 height 41
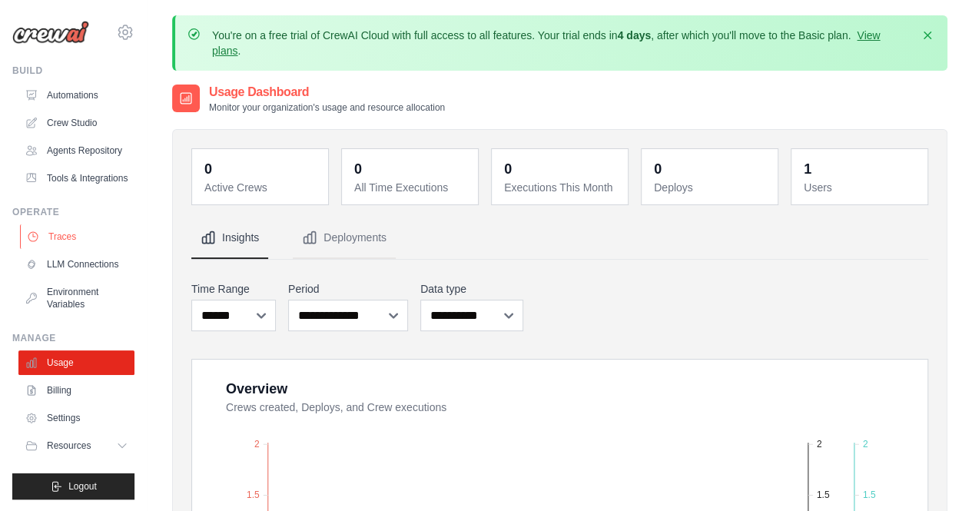
click at [65, 236] on link "Traces" at bounding box center [78, 236] width 116 height 25
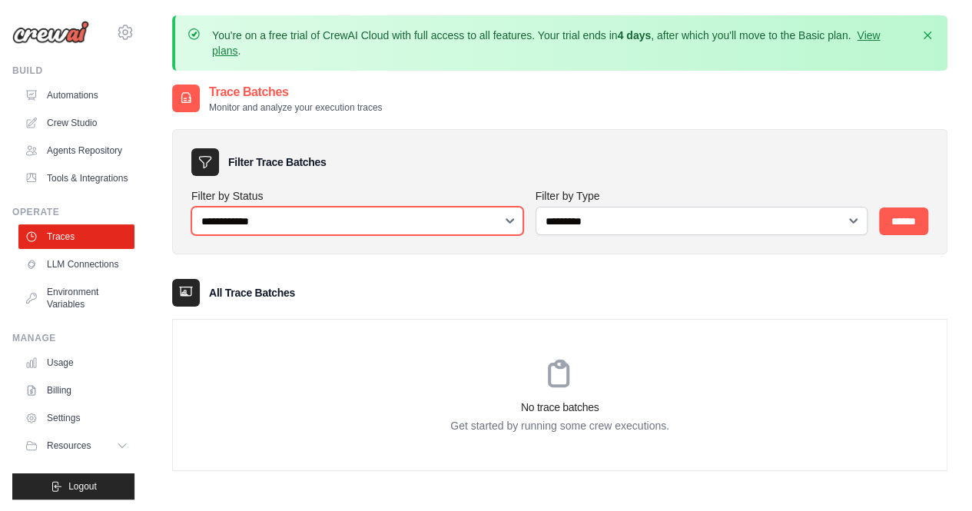
click at [466, 222] on select "**********" at bounding box center [357, 221] width 332 height 28
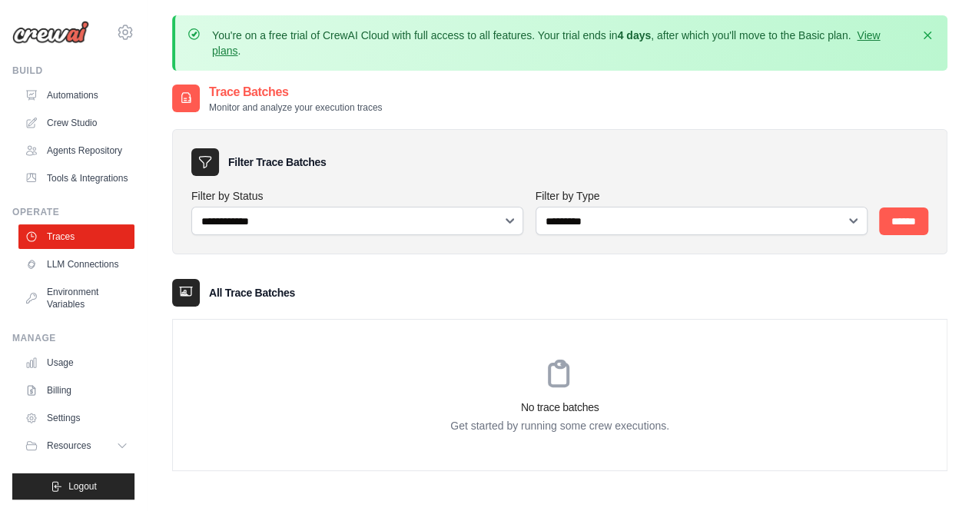
click at [466, 162] on div "Filter Trace Batches" at bounding box center [559, 162] width 737 height 28
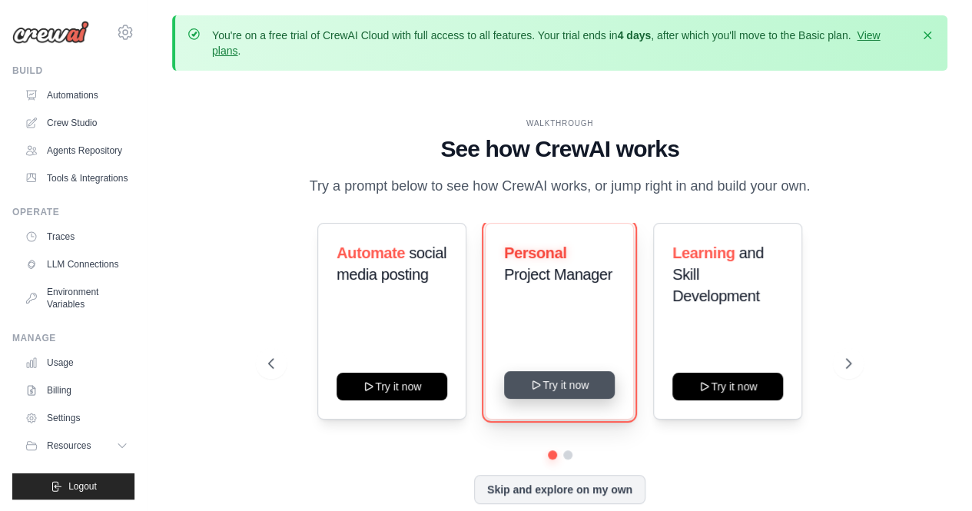
click at [560, 384] on button "Try it now" at bounding box center [559, 385] width 111 height 28
